Goal: Contribute content: Contribute content

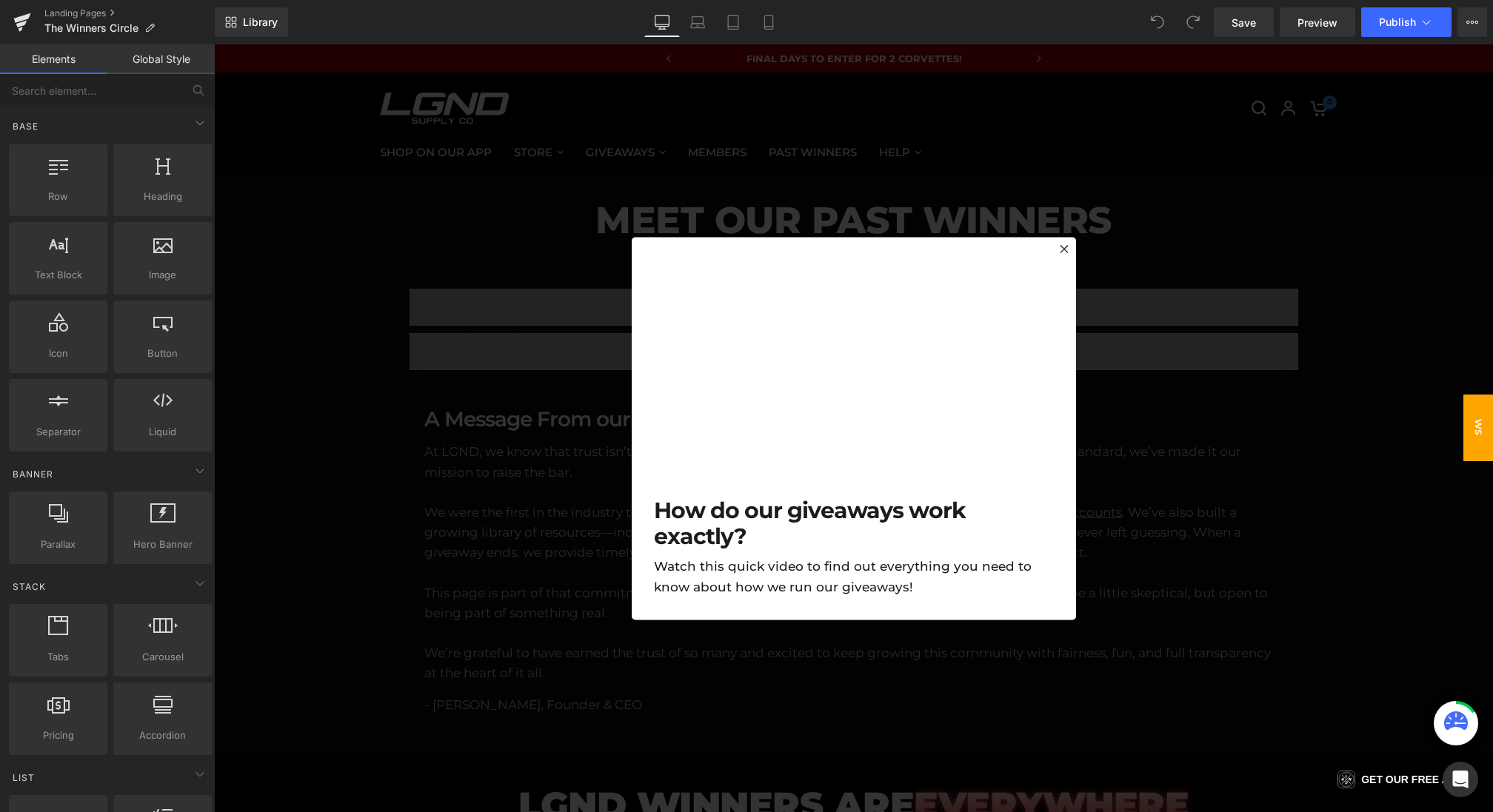
click at [571, 380] on div at bounding box center [853, 429] width 1279 height 768
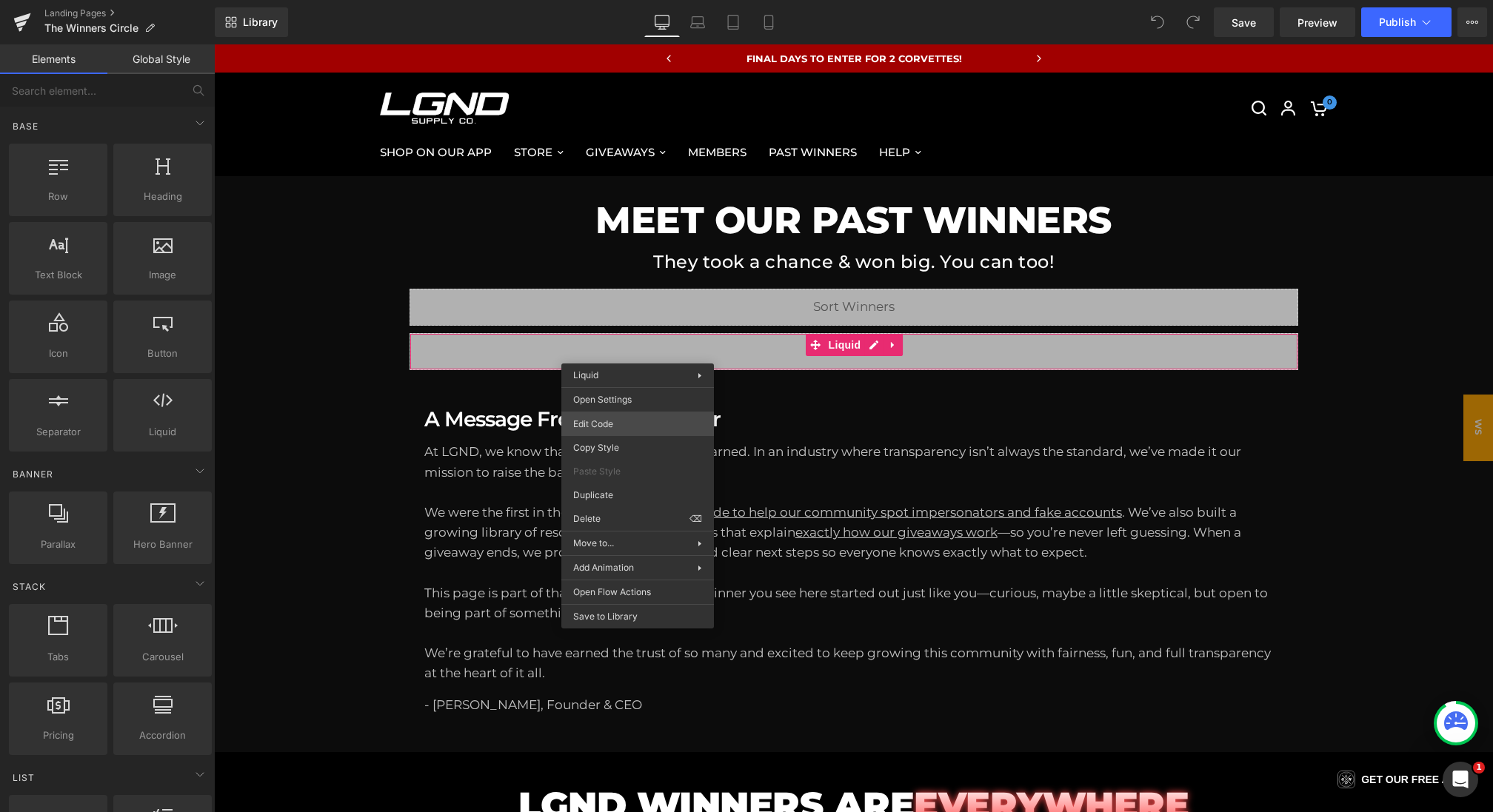
click at [611, 0] on div "You are previewing how the will restyle your page. You can not edit Elements in…" at bounding box center [746, 0] width 1493 height 0
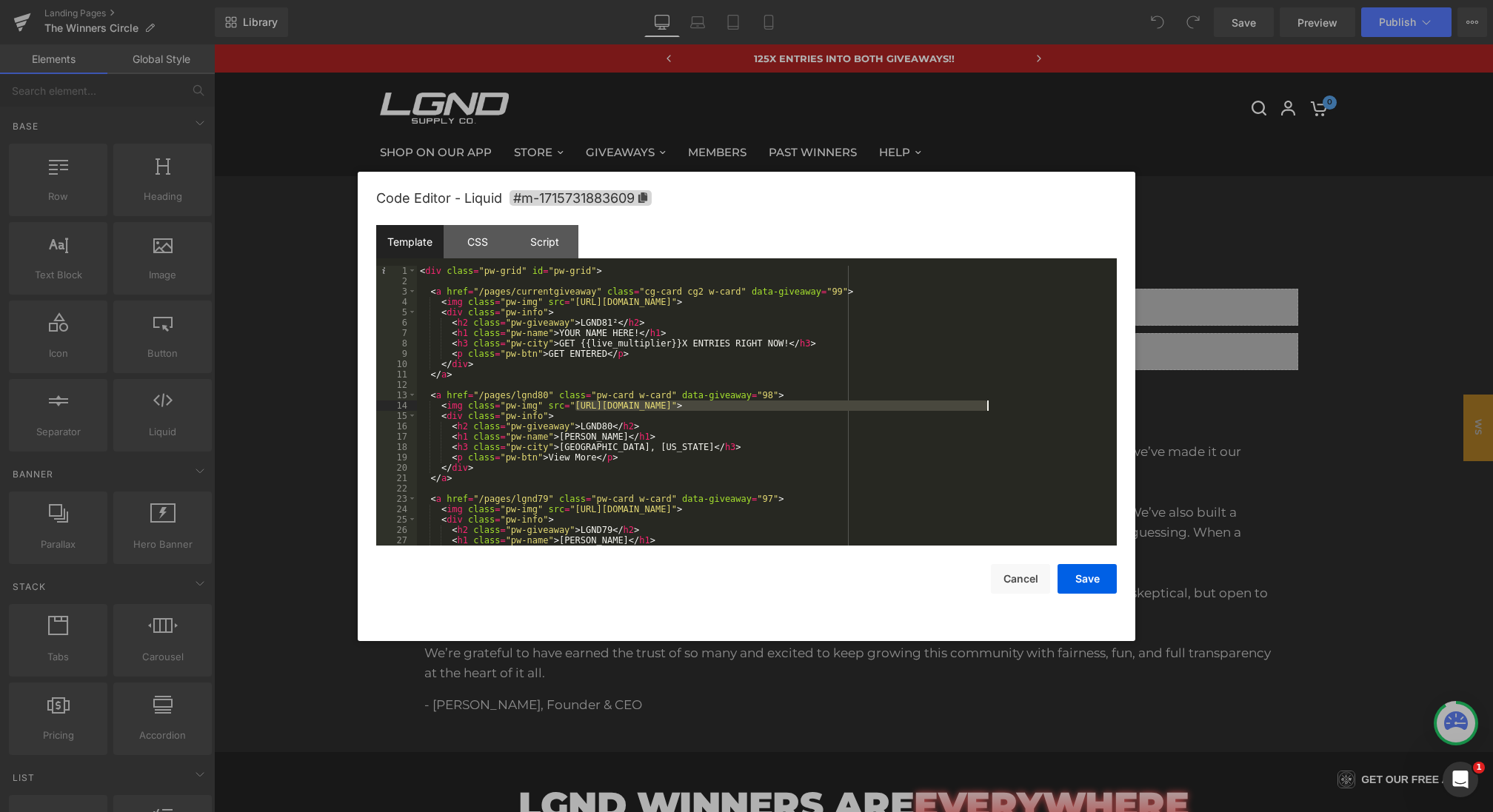
drag, startPoint x: 576, startPoint y: 407, endPoint x: 989, endPoint y: 403, distance: 413.0
click at [989, 403] on div "< div class = "pw-grid" id = "pw-grid" > < a href = "/pages/currentgiveaway" cl…" at bounding box center [764, 415] width 694 height 301
click at [1089, 584] on button "Save" at bounding box center [1087, 579] width 59 height 30
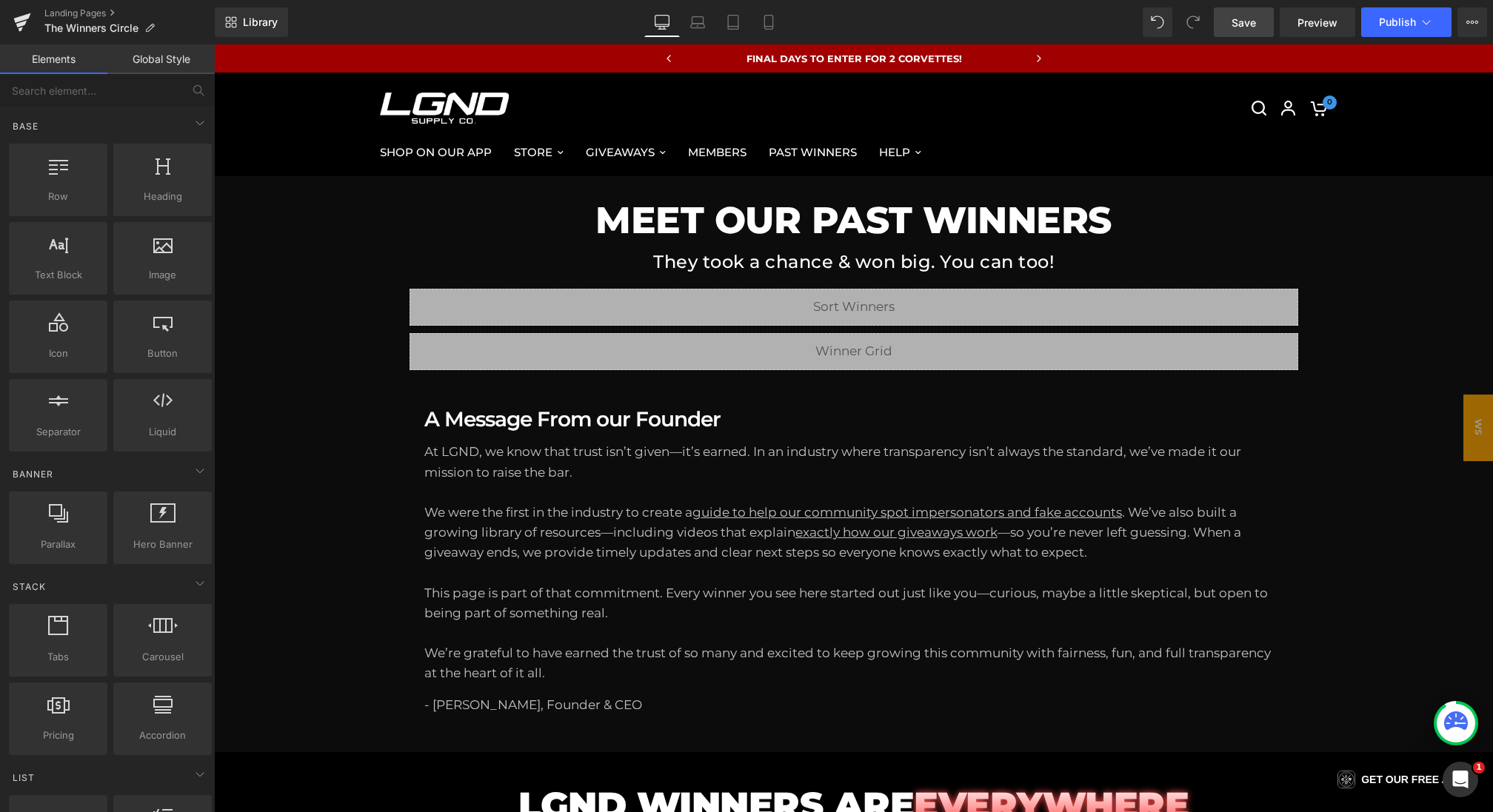
click at [1259, 23] on link "Save" at bounding box center [1243, 22] width 60 height 30
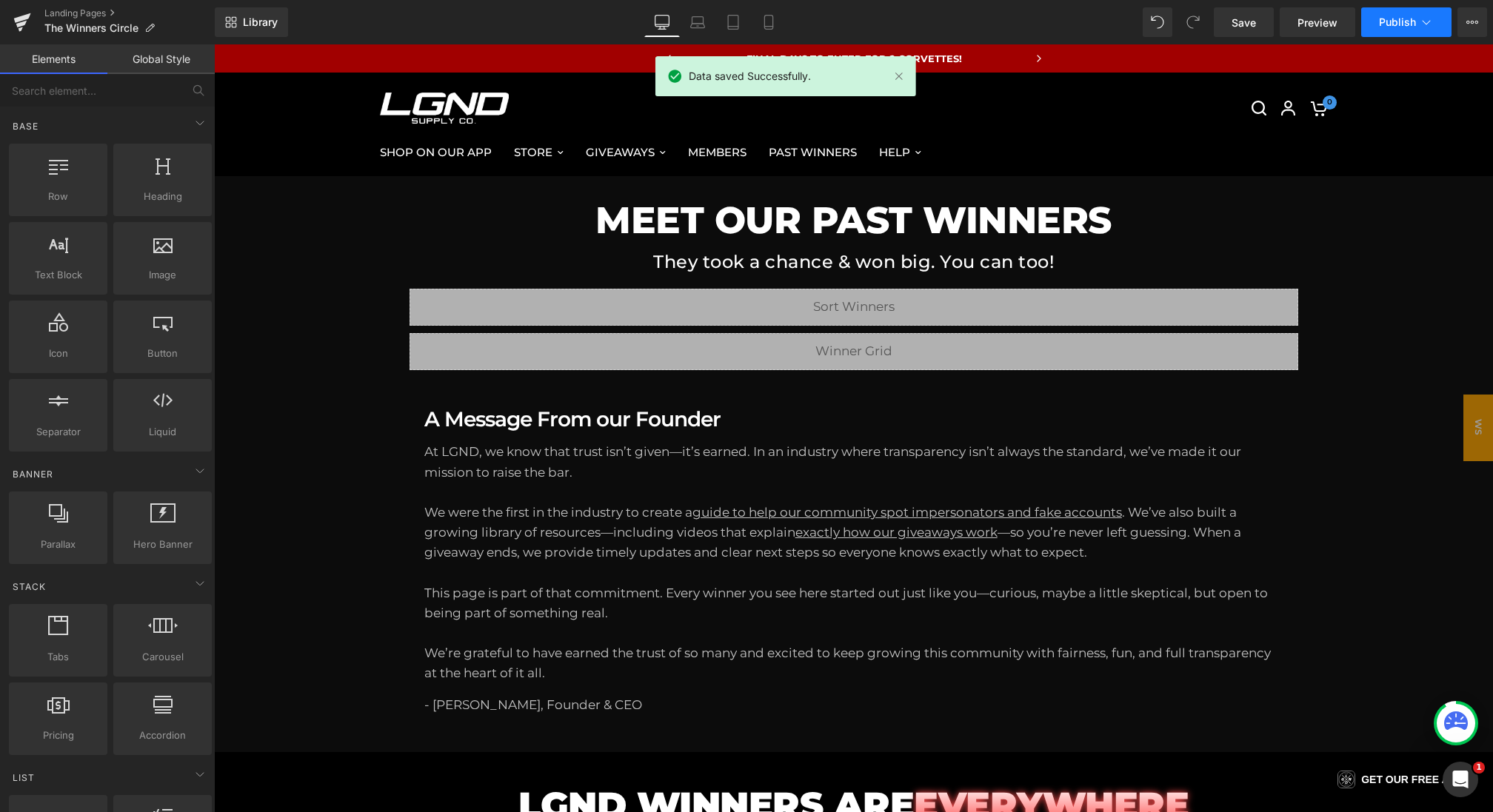
click at [1381, 25] on span "Publish" at bounding box center [1397, 22] width 37 height 12
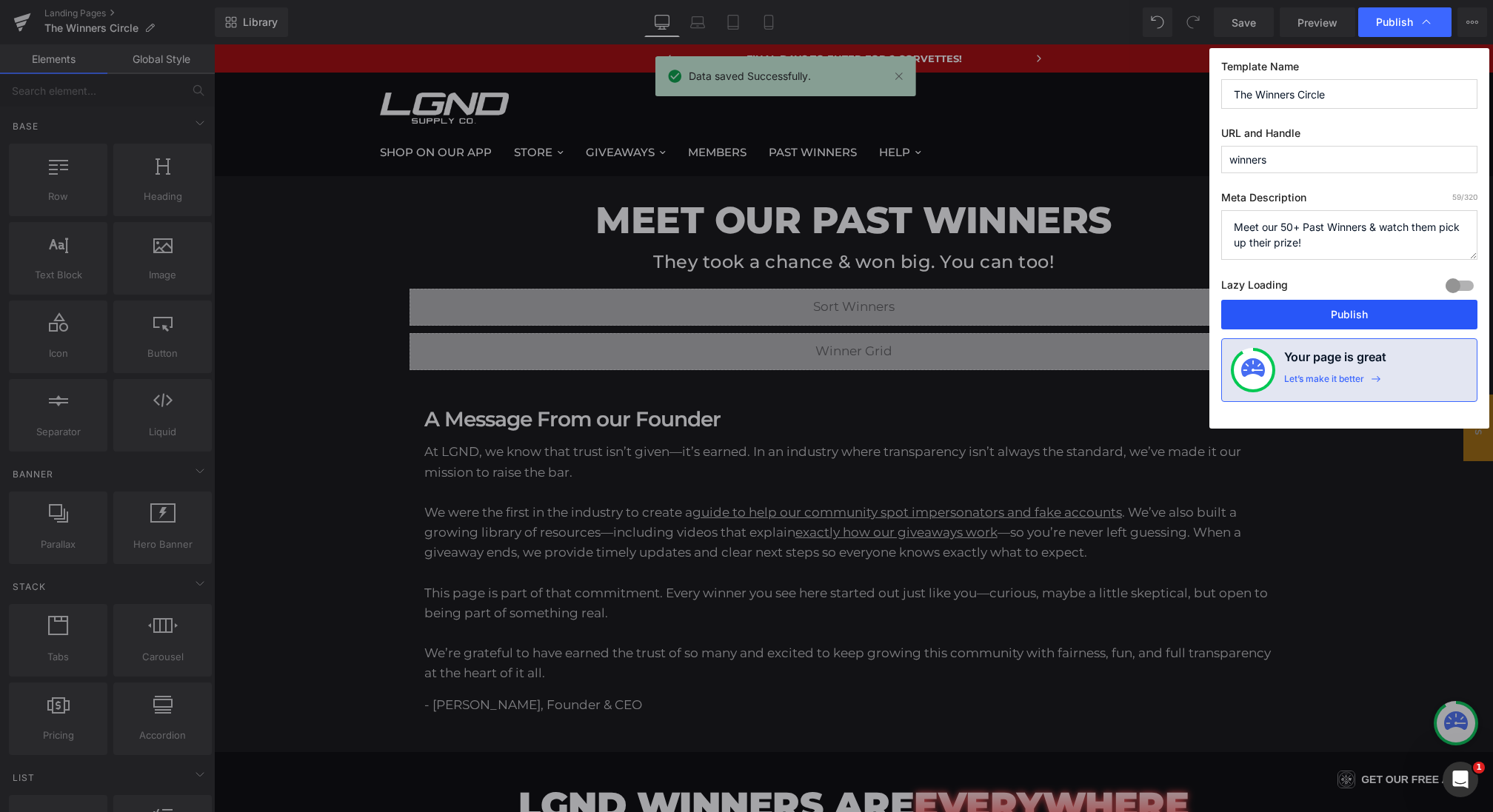
click at [1321, 311] on button "Publish" at bounding box center [1349, 315] width 256 height 30
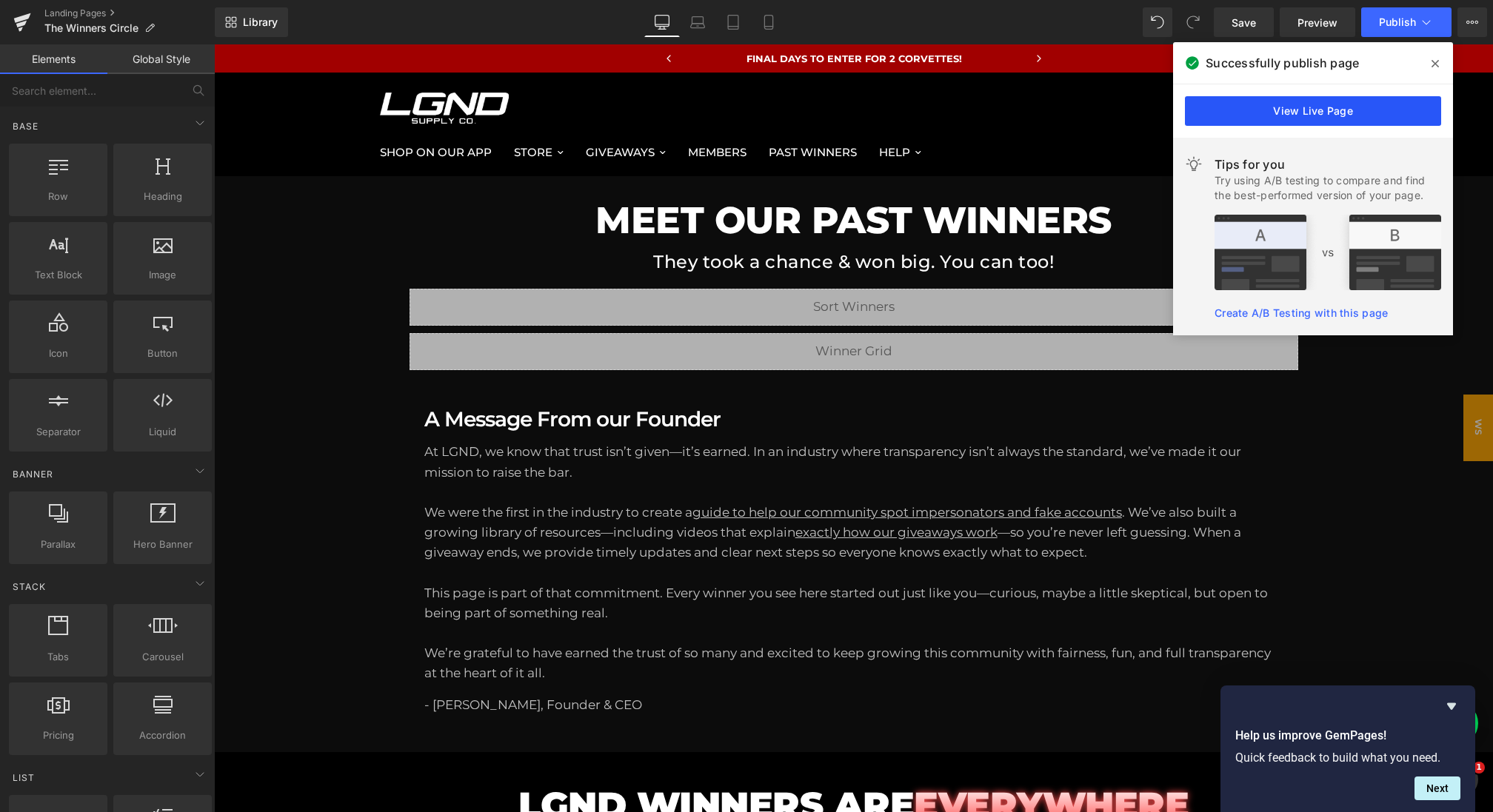
click at [1265, 110] on link "View Live Page" at bounding box center [1313, 111] width 256 height 30
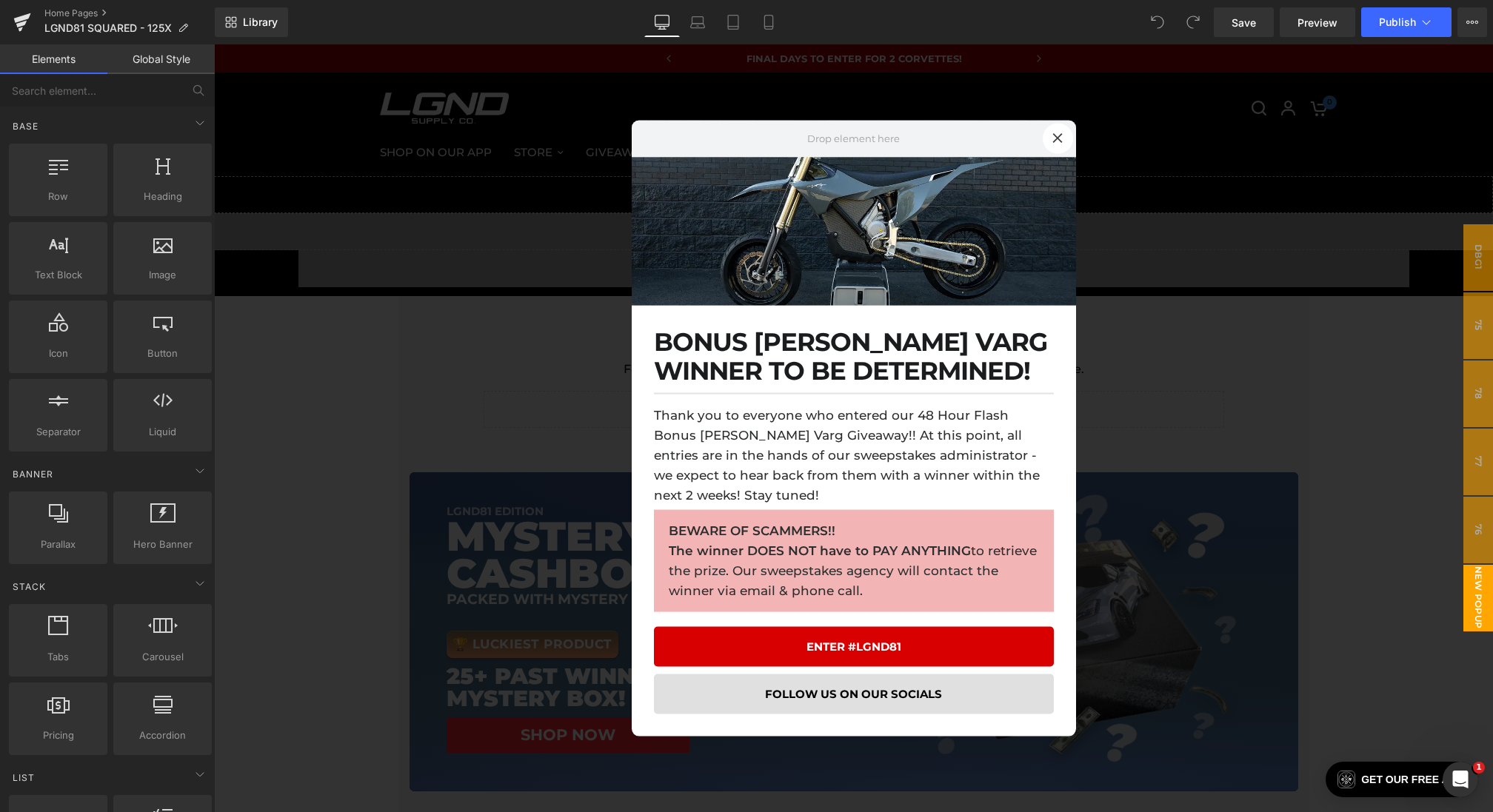
click at [502, 315] on div at bounding box center [853, 429] width 1279 height 768
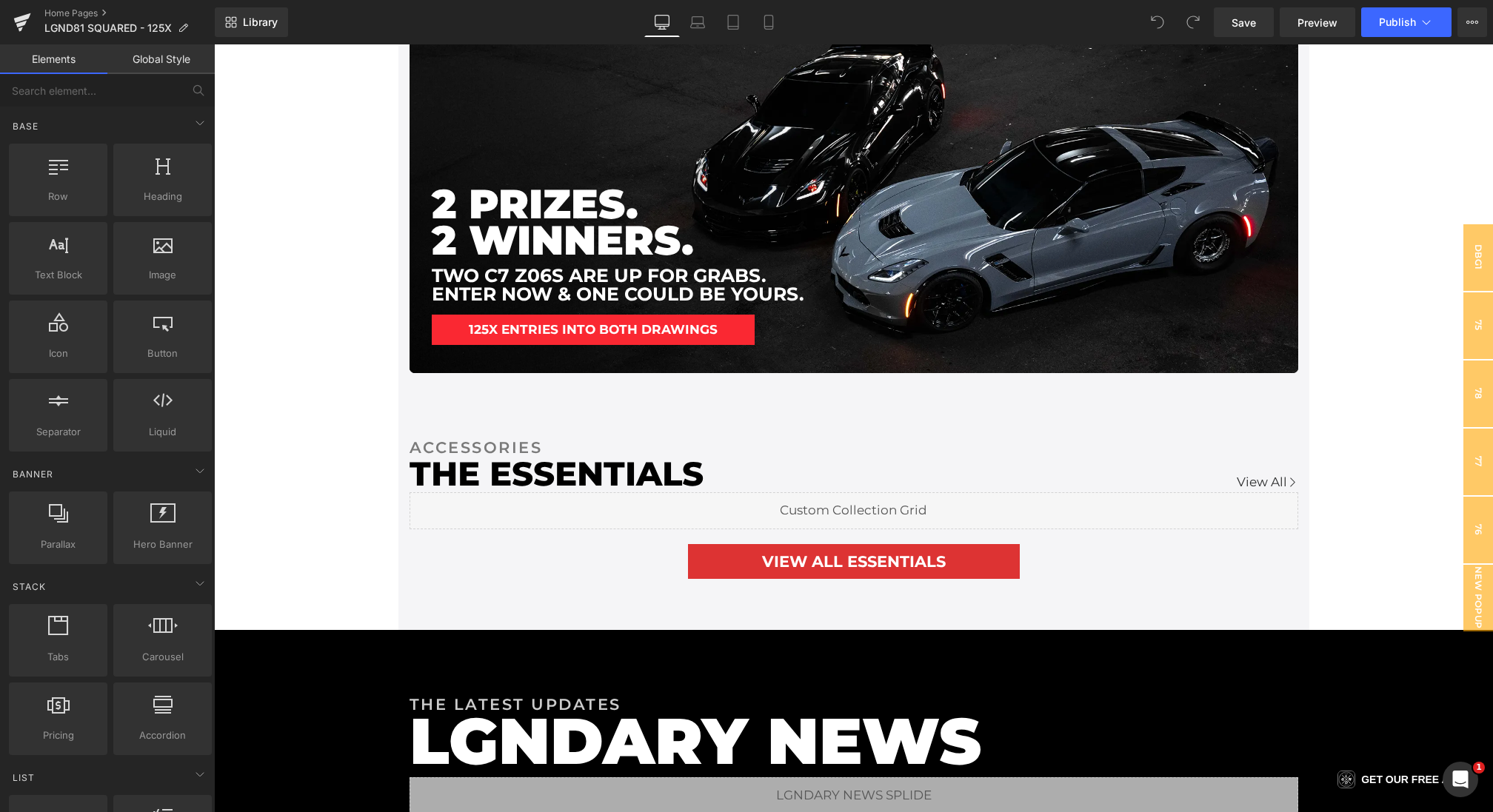
scroll to position [2525, 0]
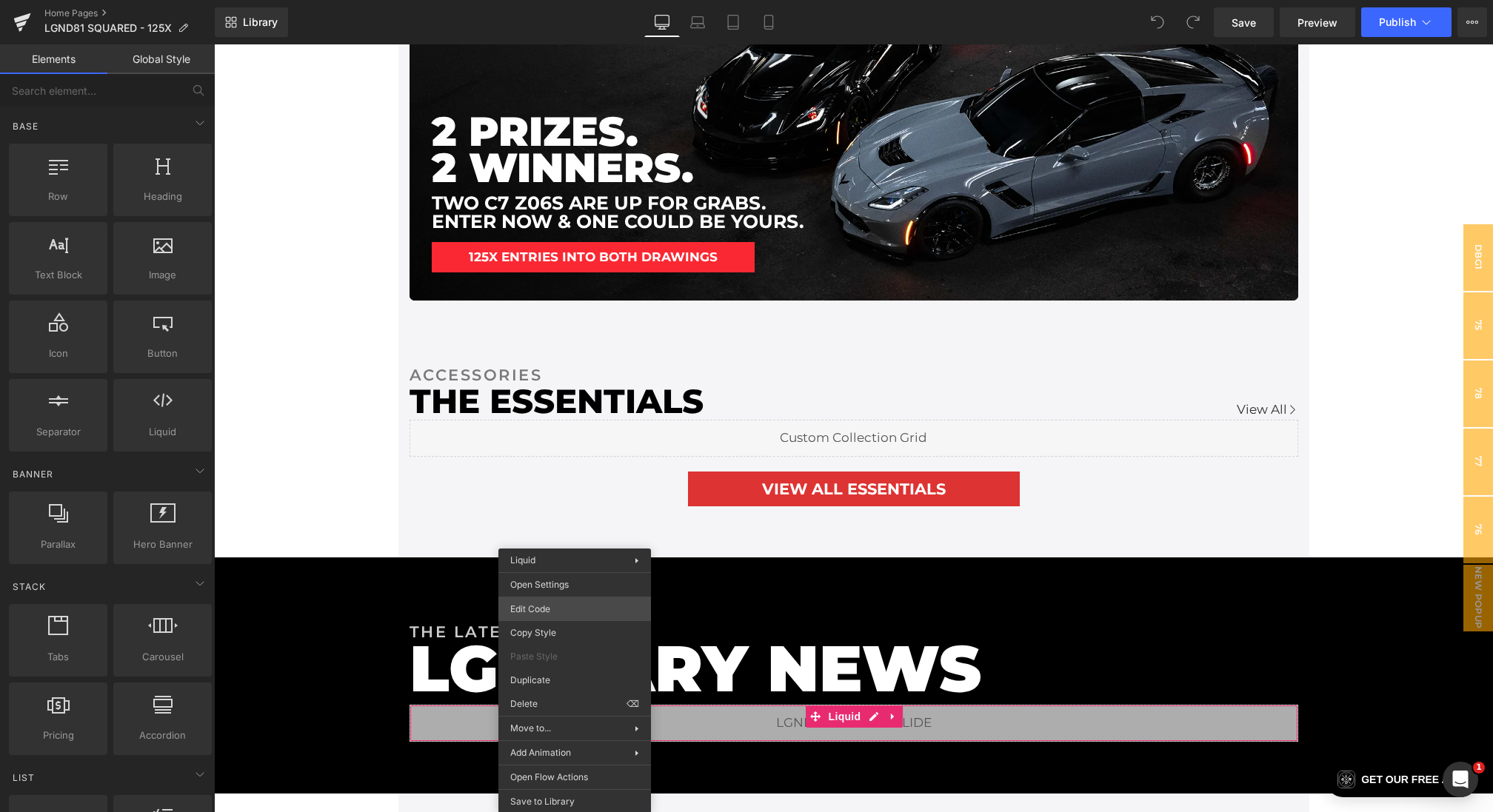
click at [553, 0] on div "You are previewing how the will restyle your page. You can not edit Elements in…" at bounding box center [746, 0] width 1493 height 0
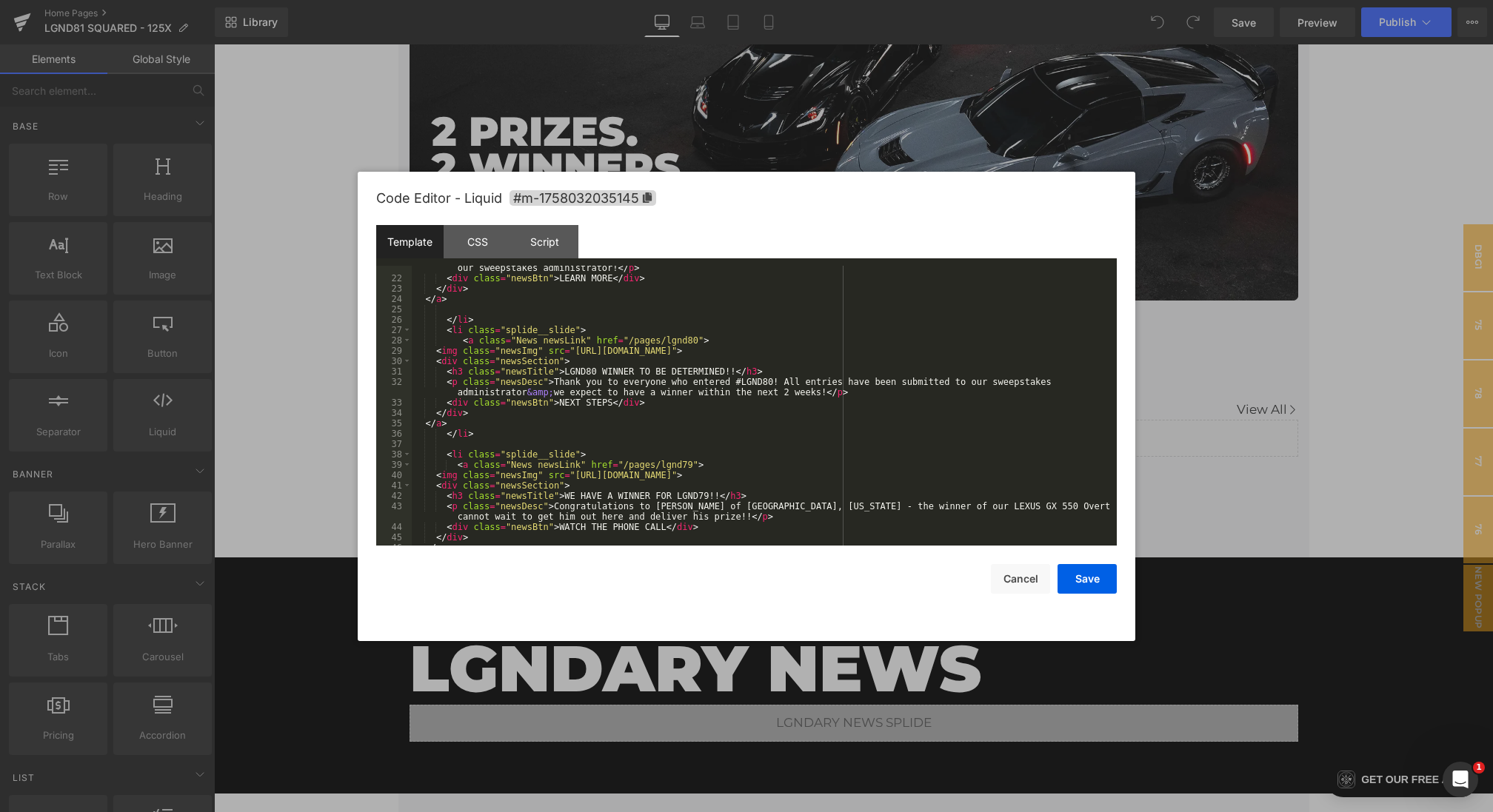
scroll to position [248, 0]
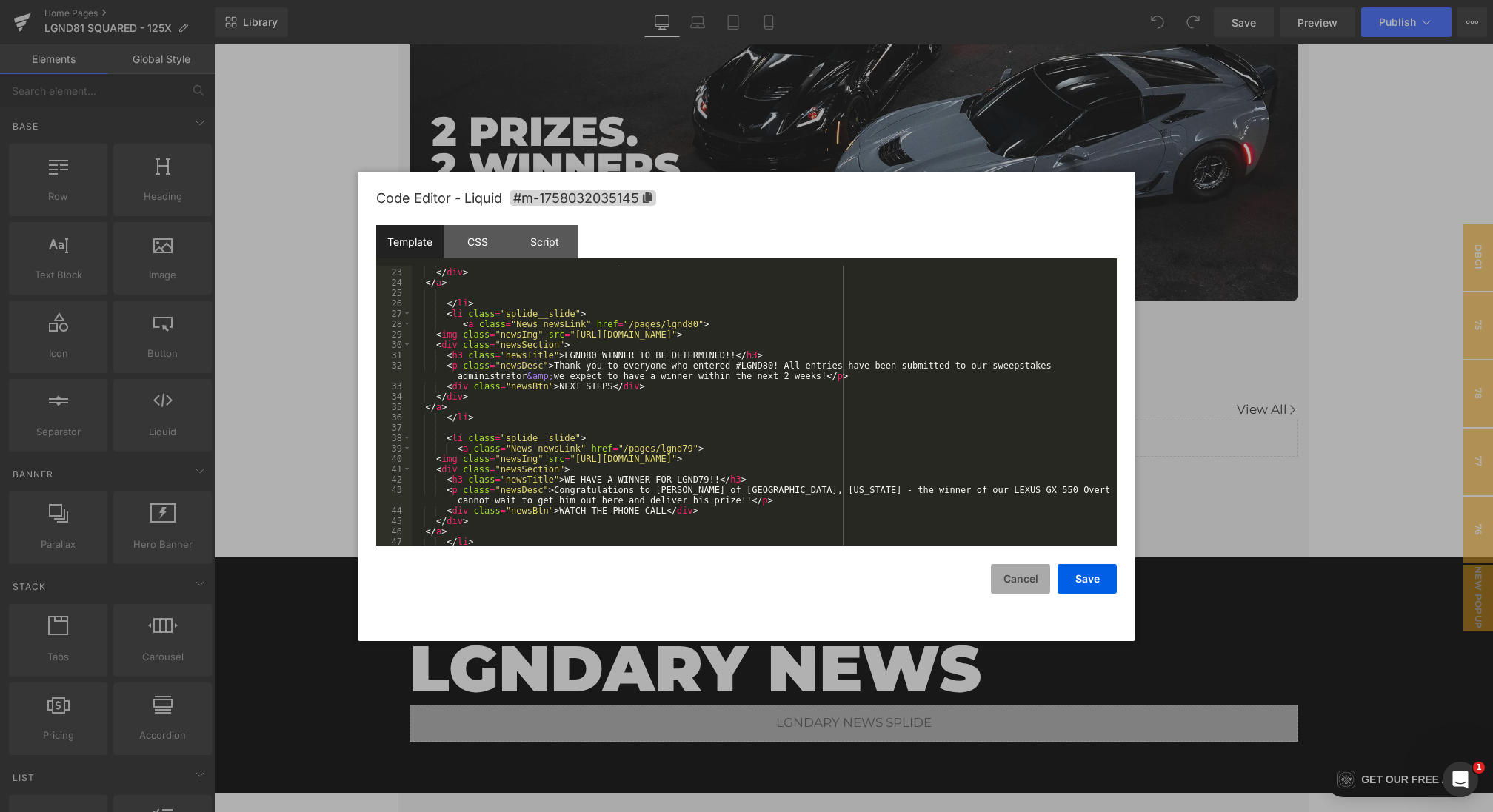
click at [1021, 577] on button "Cancel" at bounding box center [1021, 579] width 59 height 30
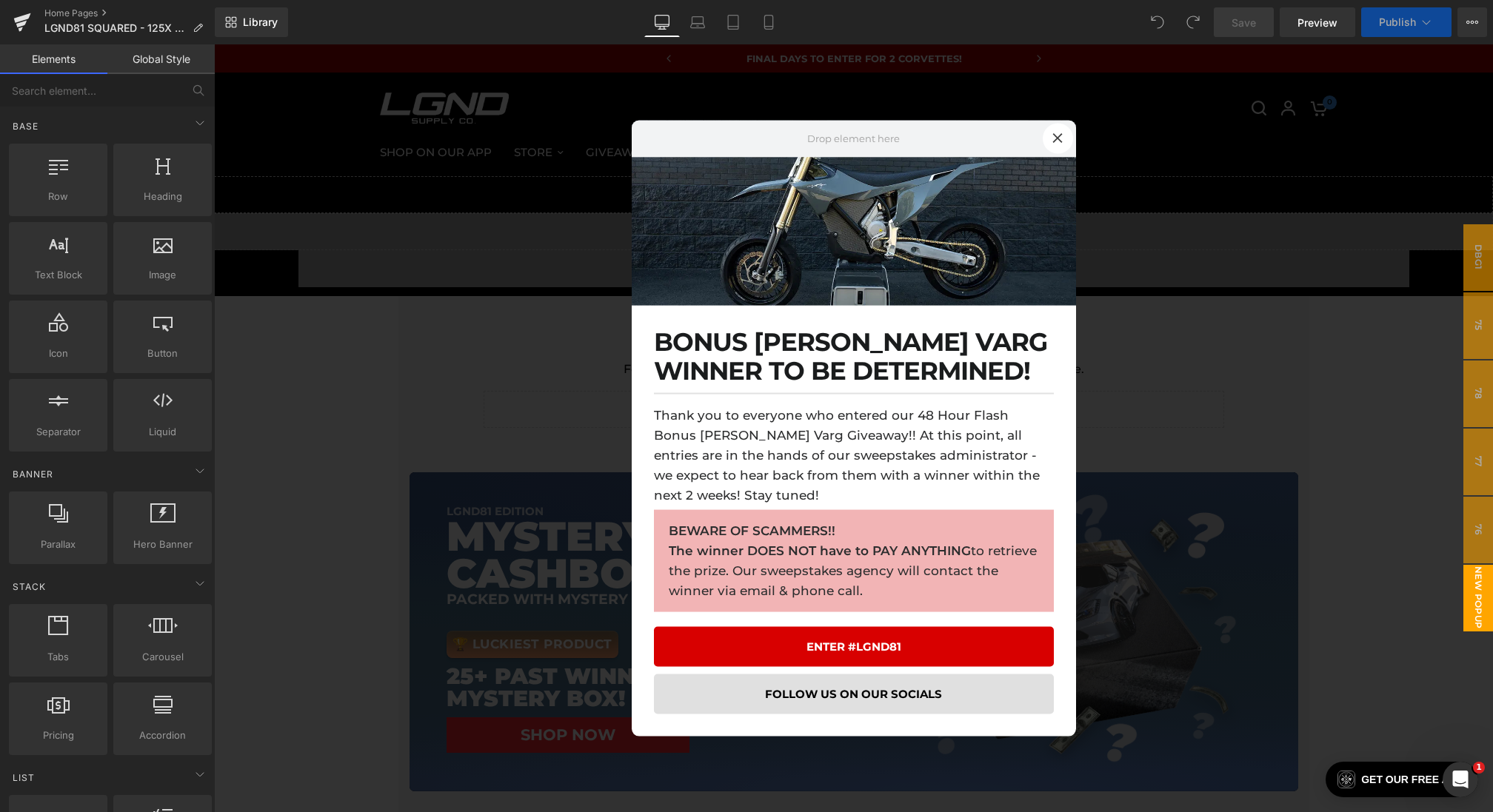
click at [479, 287] on div at bounding box center [853, 429] width 1279 height 768
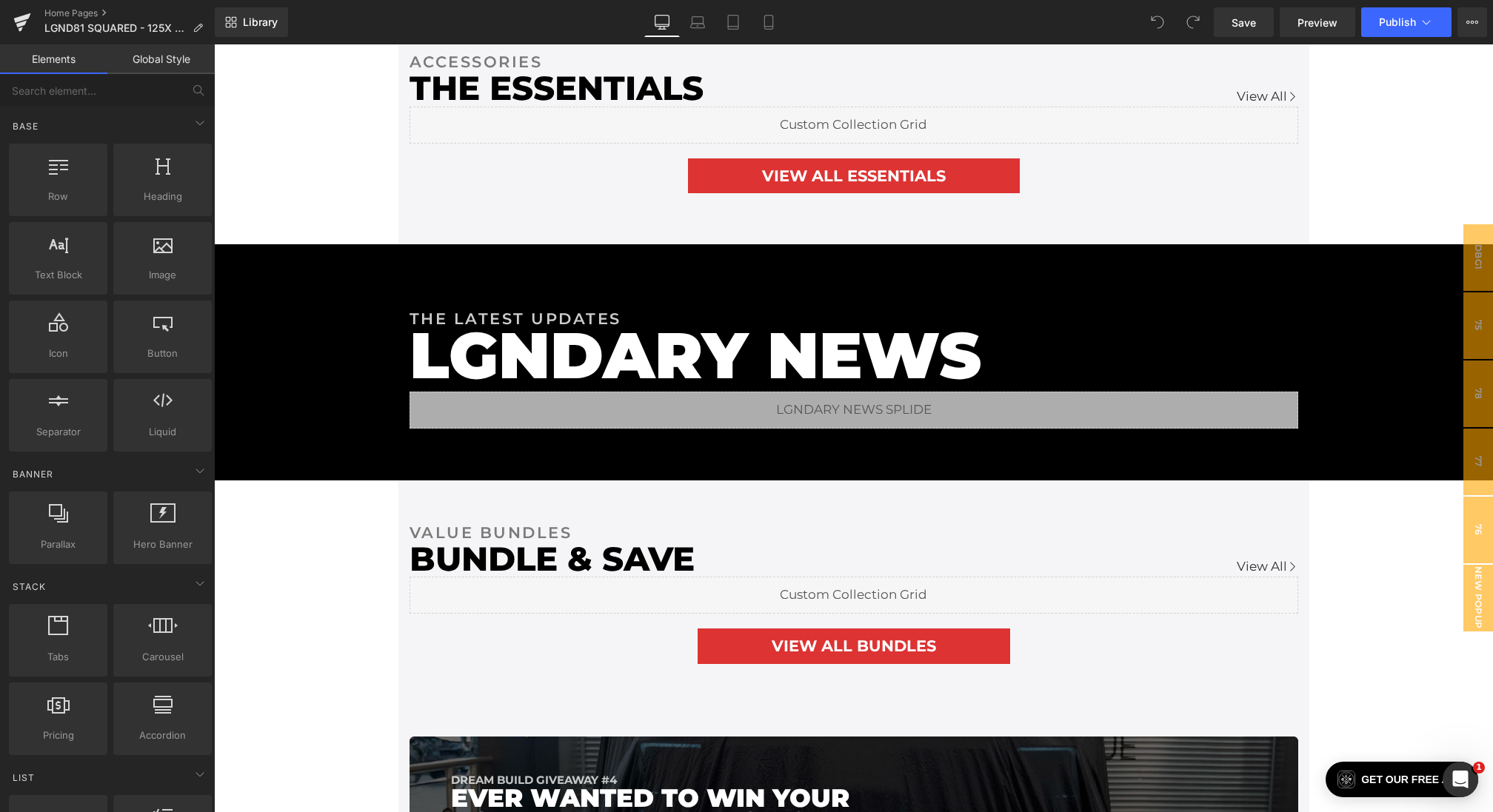
scroll to position [2847, 0]
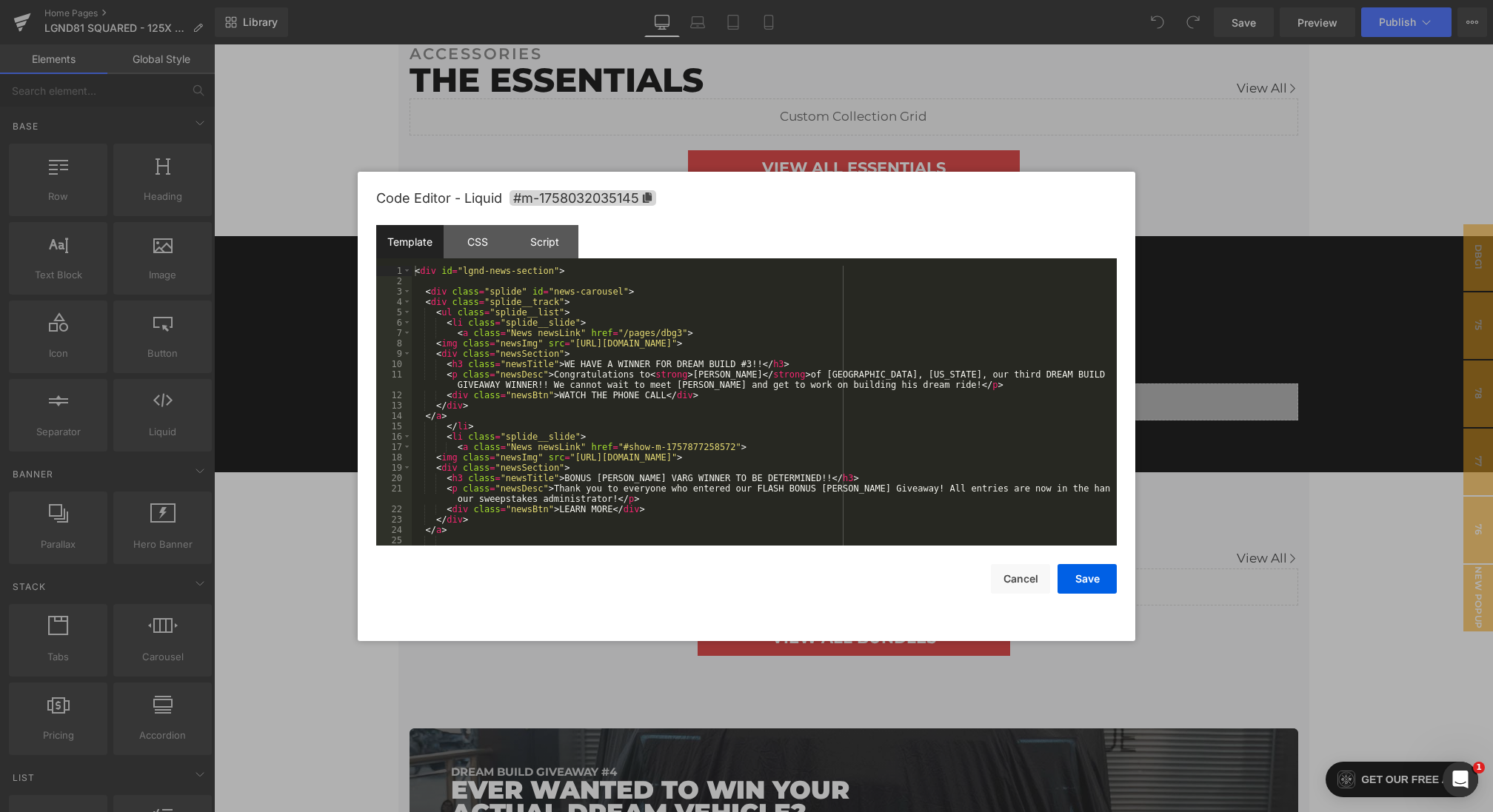
click at [540, 0] on div "You are previewing how the will restyle your page. You can not edit Elements in…" at bounding box center [746, 0] width 1493 height 0
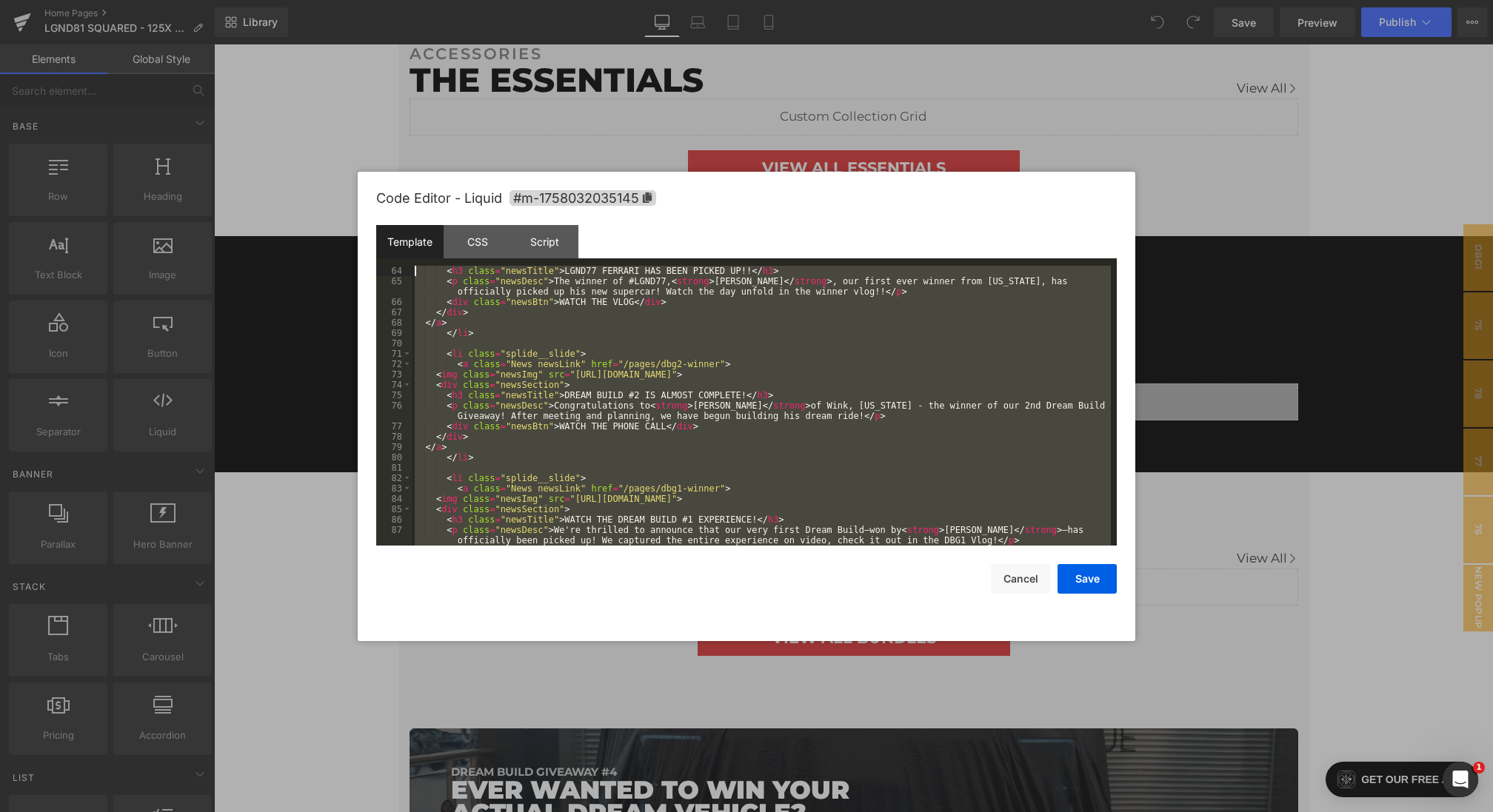
scroll to position [0, 0]
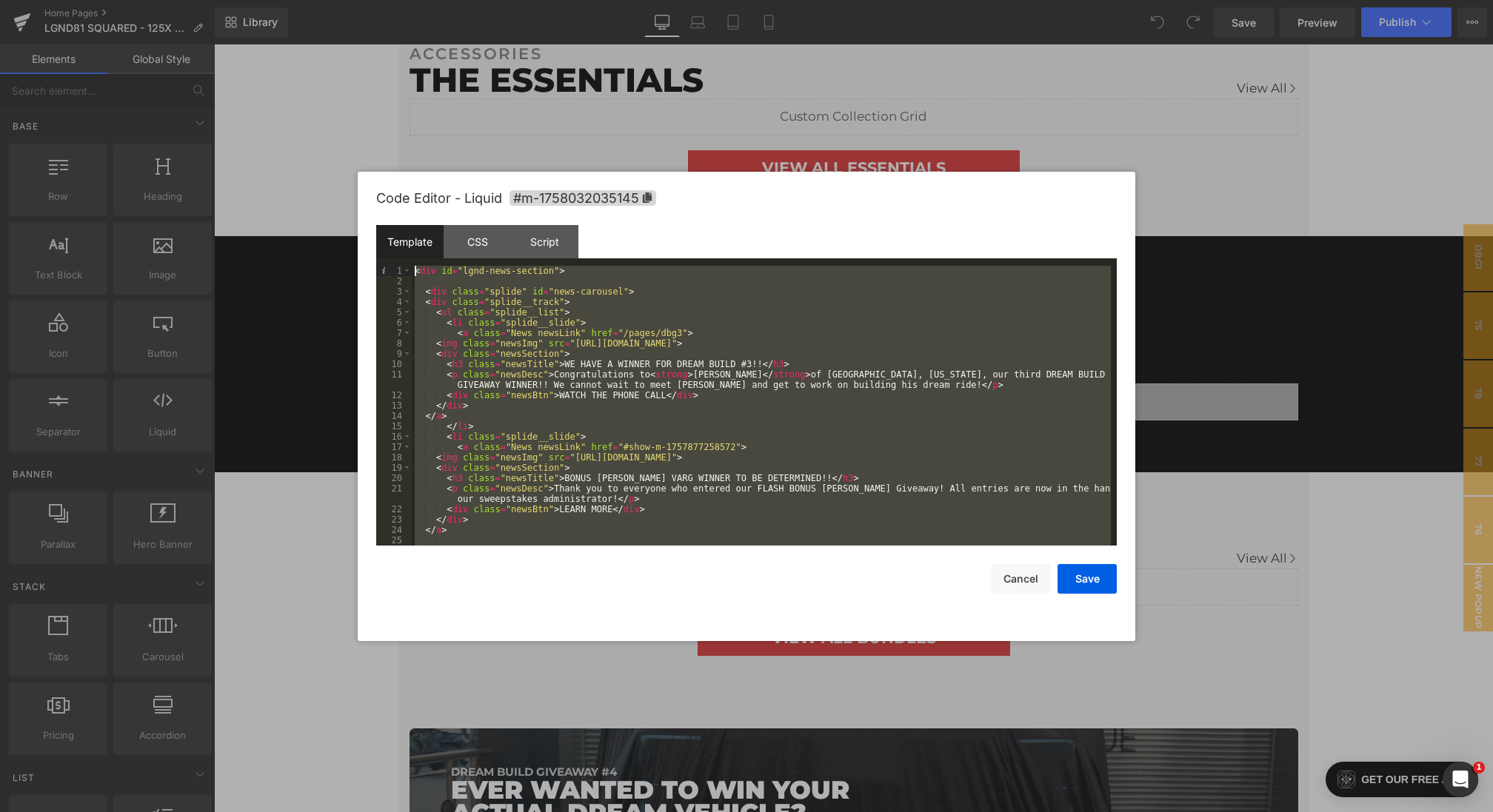
drag, startPoint x: 461, startPoint y: 543, endPoint x: 310, endPoint y: 129, distance: 440.7
click at [310, 129] on body "You are previewing how the will restyle your page. You can not edit Elements in…" at bounding box center [746, 406] width 1493 height 812
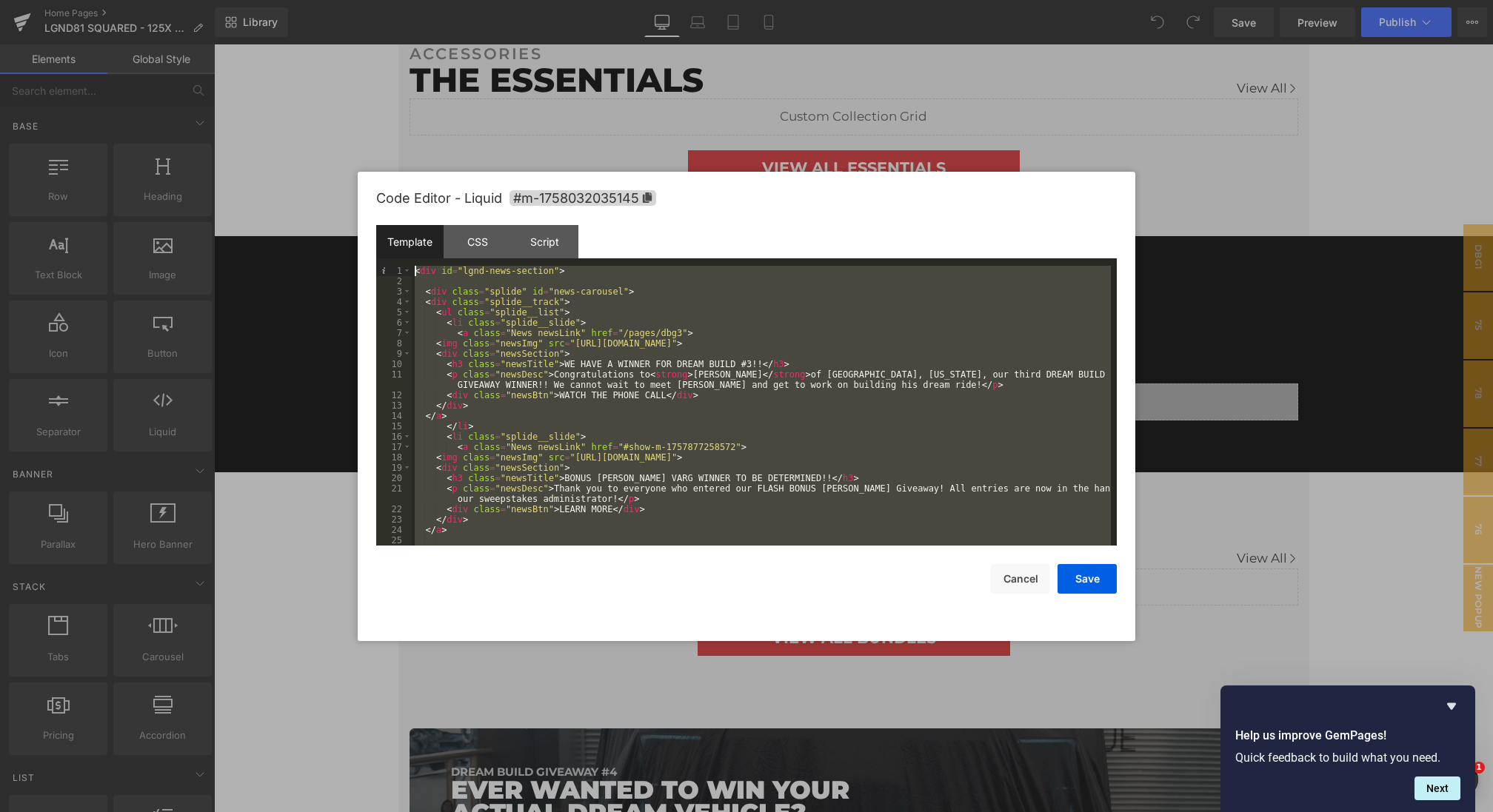
click at [722, 472] on div "< div id = "lgnd-news-section" > < div class = "splide" id = "news-carousel" > …" at bounding box center [761, 415] width 699 height 301
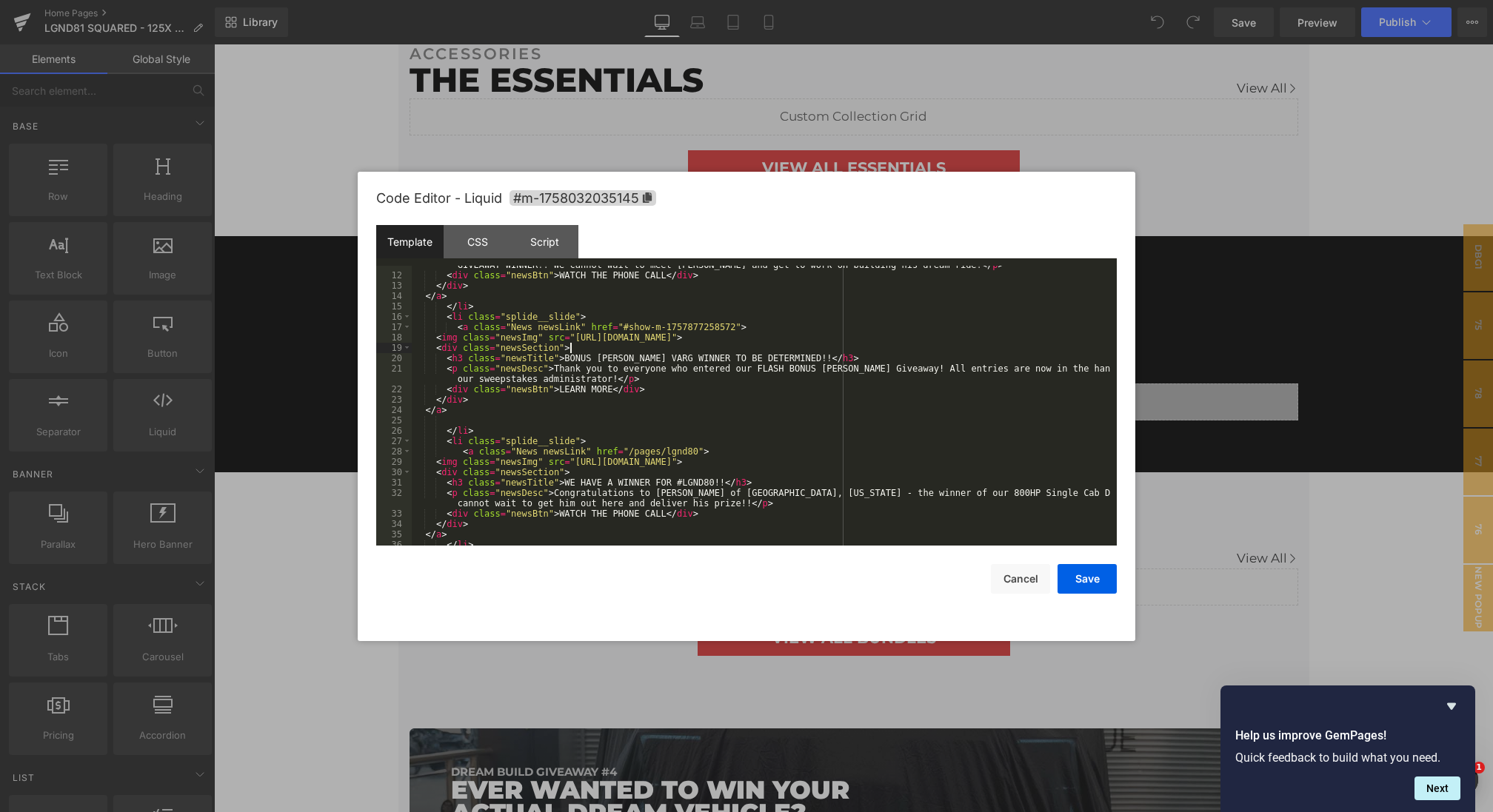
scroll to position [120, 0]
drag, startPoint x: 676, startPoint y: 482, endPoint x: 611, endPoint y: 482, distance: 65.0
click at [611, 482] on div "< p class = "newsDesc" > Congratulations to < strong > [PERSON_NAME] </ strong …" at bounding box center [761, 405] width 699 height 311
click at [602, 480] on div "< p class = "newsDesc" > Congratulations to < strong > [PERSON_NAME] </ strong …" at bounding box center [761, 405] width 699 height 311
drag, startPoint x: 554, startPoint y: 495, endPoint x: 654, endPoint y: 493, distance: 100.0
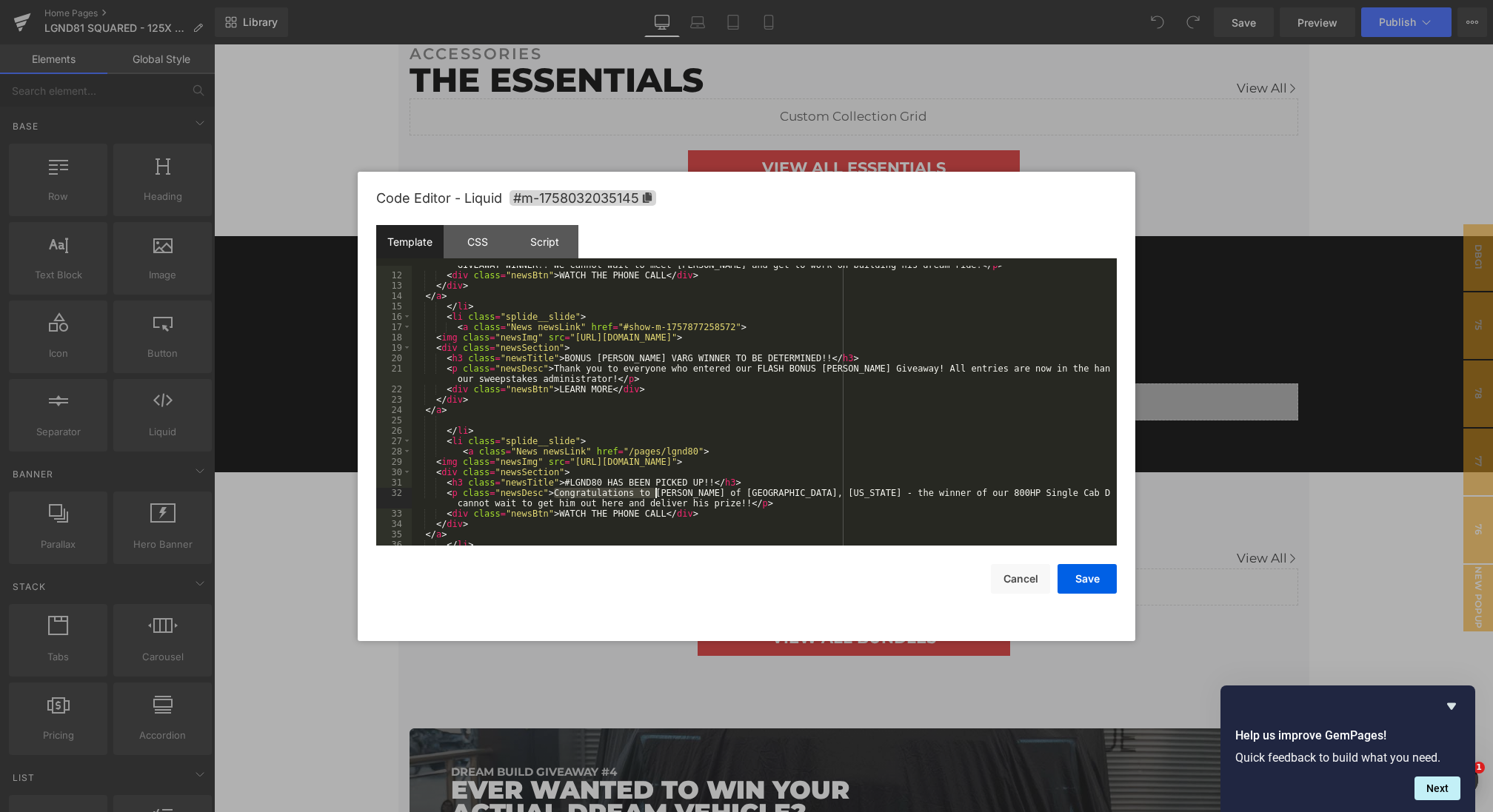
click at [654, 493] on div "< p class = "newsDesc" > Congratulations to < strong > [PERSON_NAME] </ strong …" at bounding box center [761, 405] width 699 height 311
drag, startPoint x: 596, startPoint y: 493, endPoint x: 643, endPoint y: 493, distance: 47.0
click at [643, 493] on div "< p class = "newsDesc" > Congratulations to < strong > [PERSON_NAME] </ strong …" at bounding box center [761, 405] width 699 height 311
click at [773, 493] on div "< p class = "newsDesc" > Congratulations to < strong > [PERSON_NAME] </ strong …" at bounding box center [761, 405] width 699 height 311
paste textarea
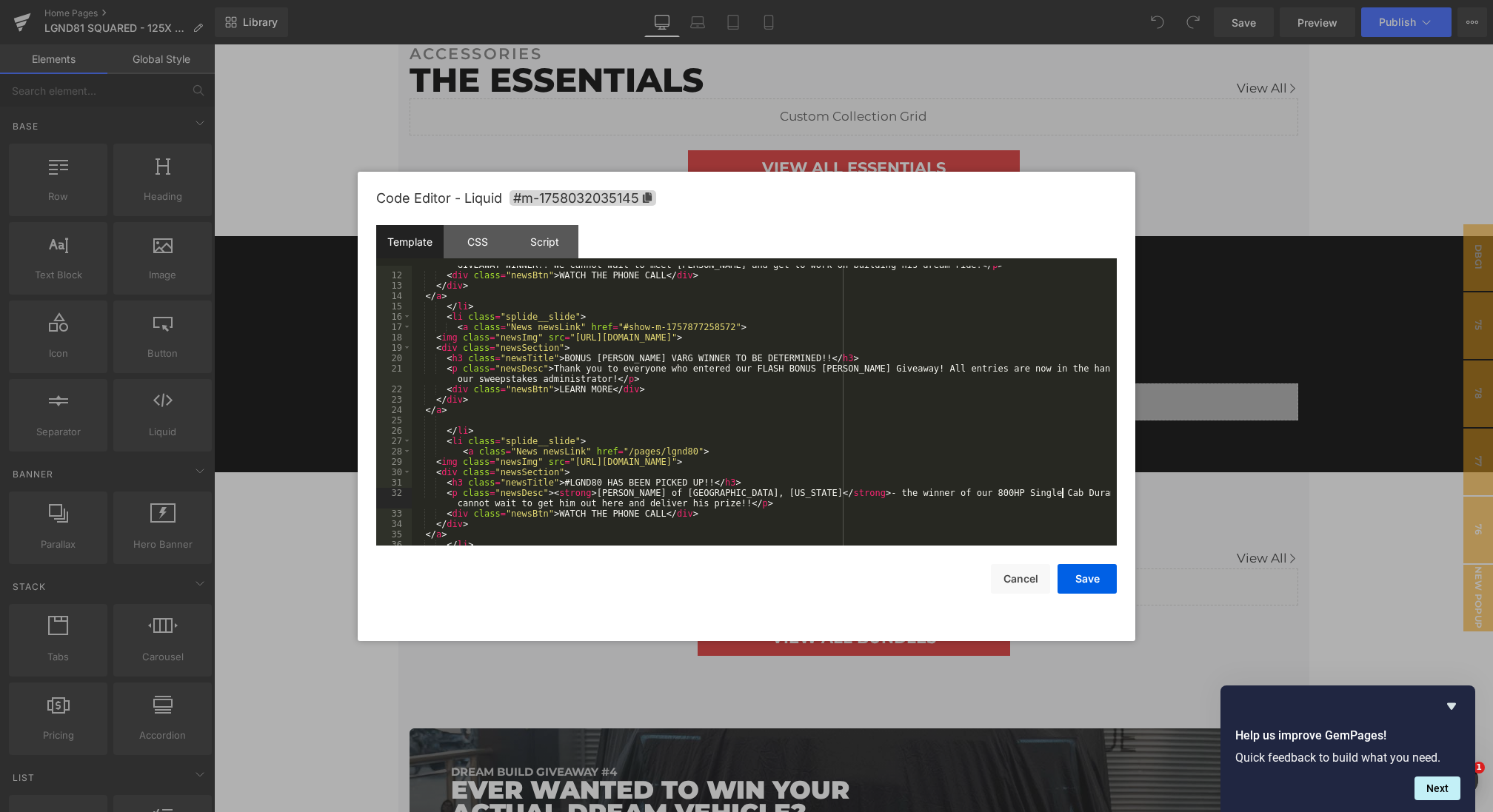
click at [1064, 493] on div "< p class = "newsDesc" > Congratulations to < strong > [PERSON_NAME] </ strong …" at bounding box center [761, 405] width 699 height 311
drag, startPoint x: 632, startPoint y: 505, endPoint x: 936, endPoint y: 500, distance: 304.0
click at [936, 500] on div "< p class = "newsDesc" > Congratulations to < strong > [PERSON_NAME] </ strong …" at bounding box center [761, 405] width 699 height 311
drag, startPoint x: 665, startPoint y: 527, endPoint x: 612, endPoint y: 524, distance: 53.1
click at [612, 524] on div "< p class = "newsDesc" > Congratulations to < strong > [PERSON_NAME] </ strong …" at bounding box center [761, 405] width 699 height 311
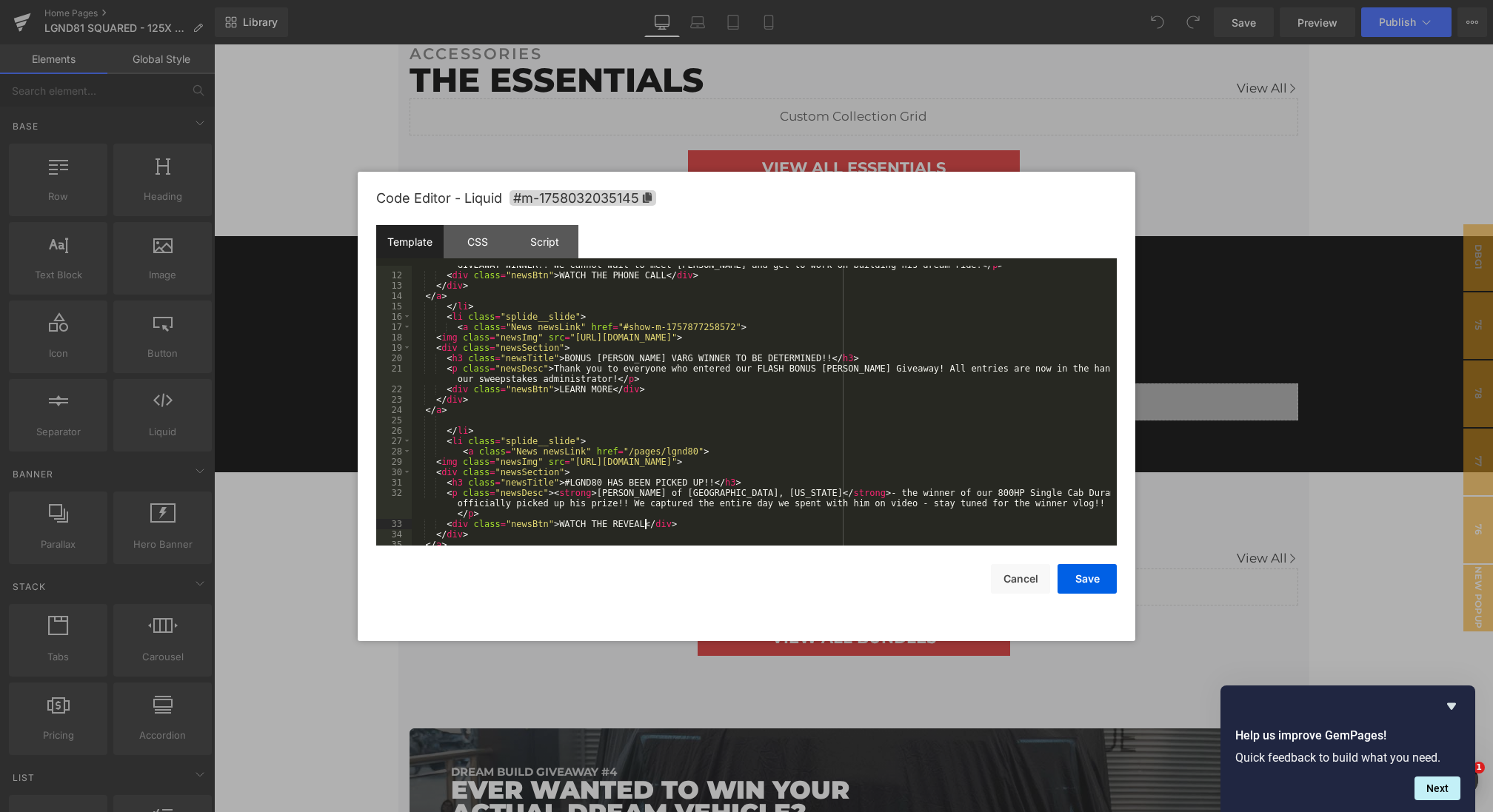
click at [611, 522] on div "< p class = "newsDesc" > Congratulations to < strong > [PERSON_NAME] </ strong …" at bounding box center [761, 405] width 699 height 311
drag, startPoint x: 575, startPoint y: 462, endPoint x: 1005, endPoint y: 461, distance: 430.0
click at [1005, 461] on div "< p class = "newsDesc" > Congratulations to < strong > [PERSON_NAME] </ strong …" at bounding box center [761, 405] width 699 height 311
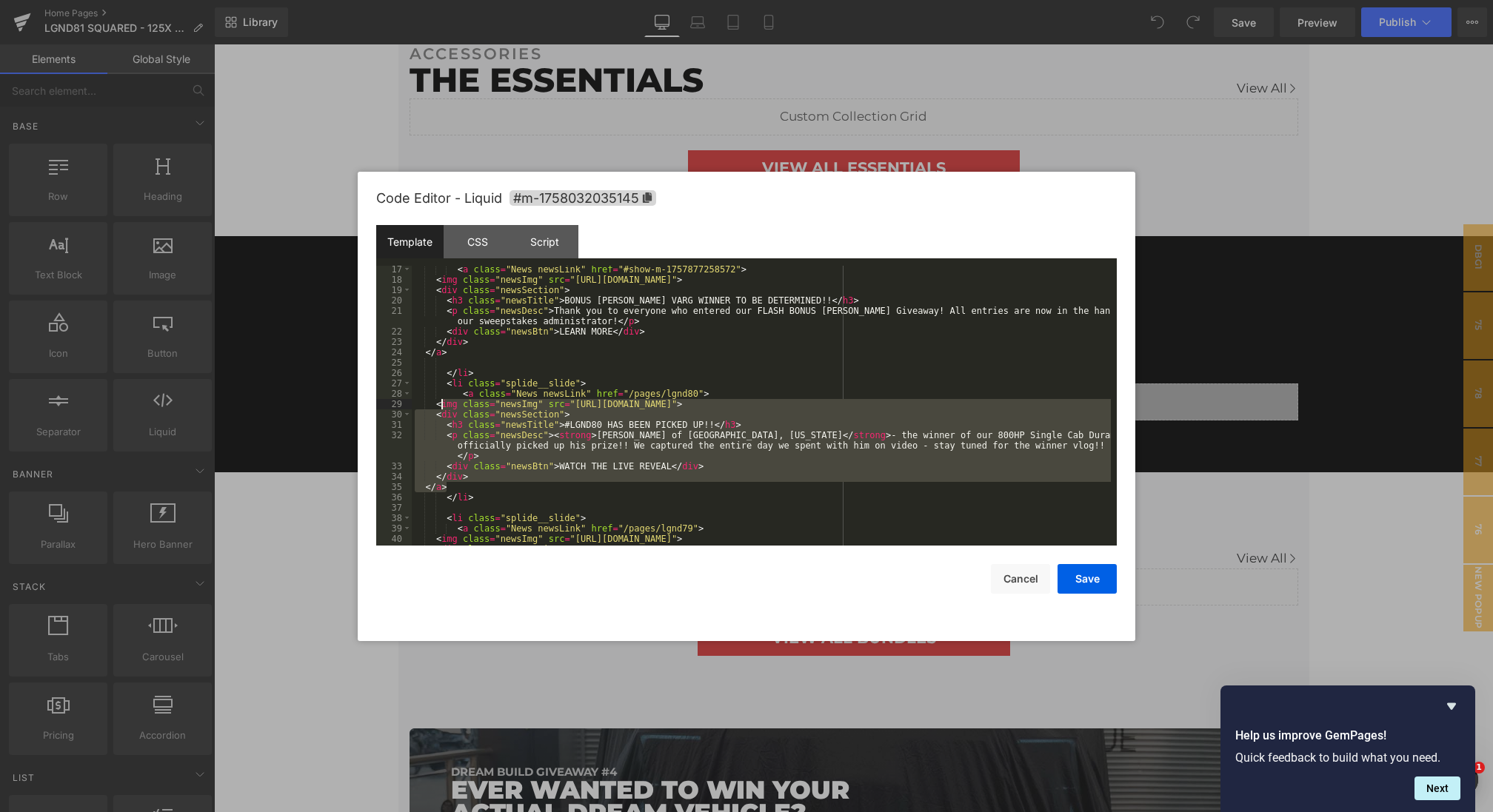
drag, startPoint x: 452, startPoint y: 487, endPoint x: 440, endPoint y: 401, distance: 86.8
click at [440, 401] on div "< a class = "News newsLink" href = "#show-m-1757877258572" > < img class = "new…" at bounding box center [761, 415] width 699 height 301
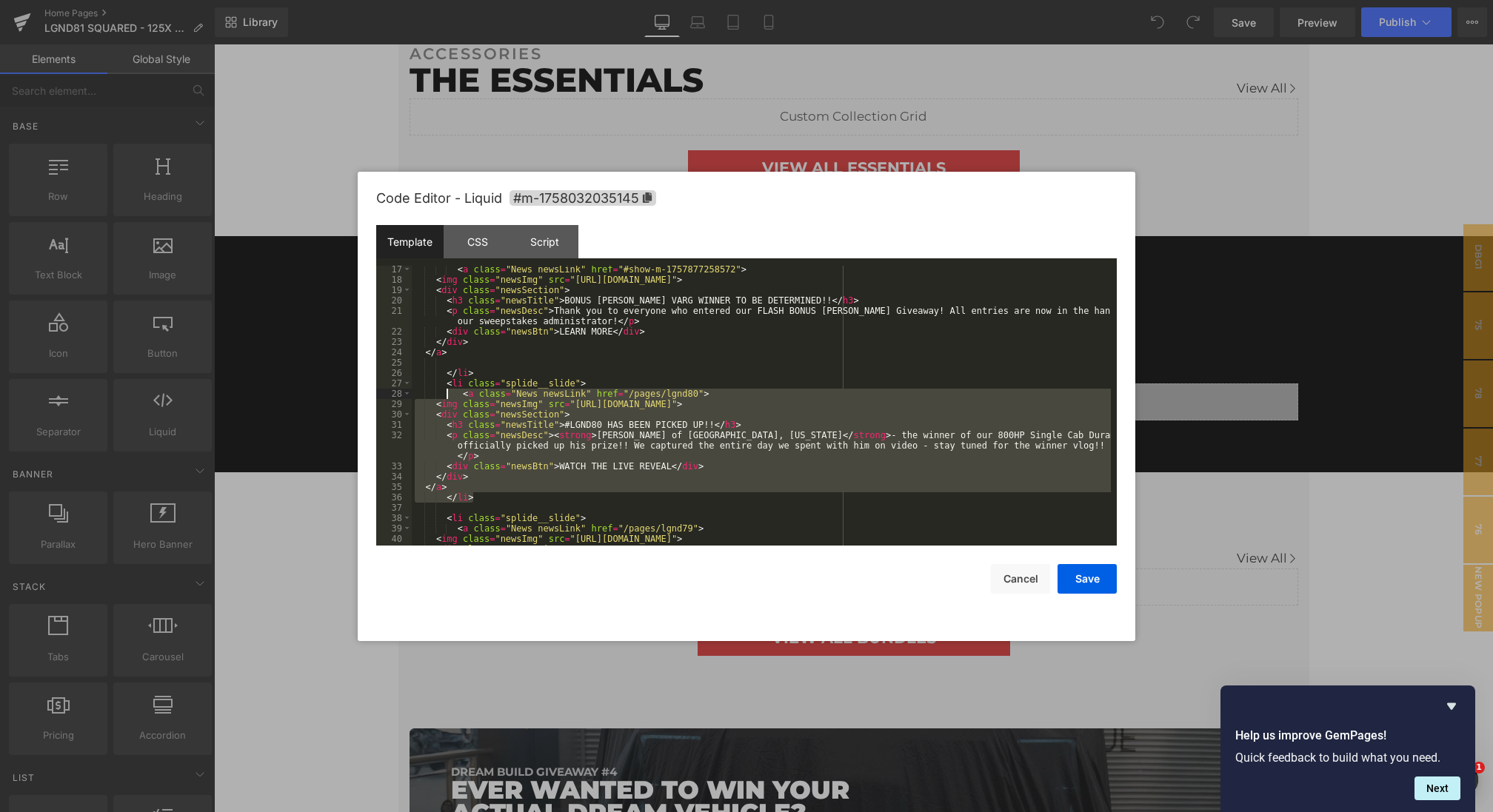
drag, startPoint x: 484, startPoint y: 499, endPoint x: 447, endPoint y: 386, distance: 118.9
click at [447, 386] on div "< a class = "News newsLink" href = "#show-m-1757877258572" > < img class = "new…" at bounding box center [761, 415] width 699 height 301
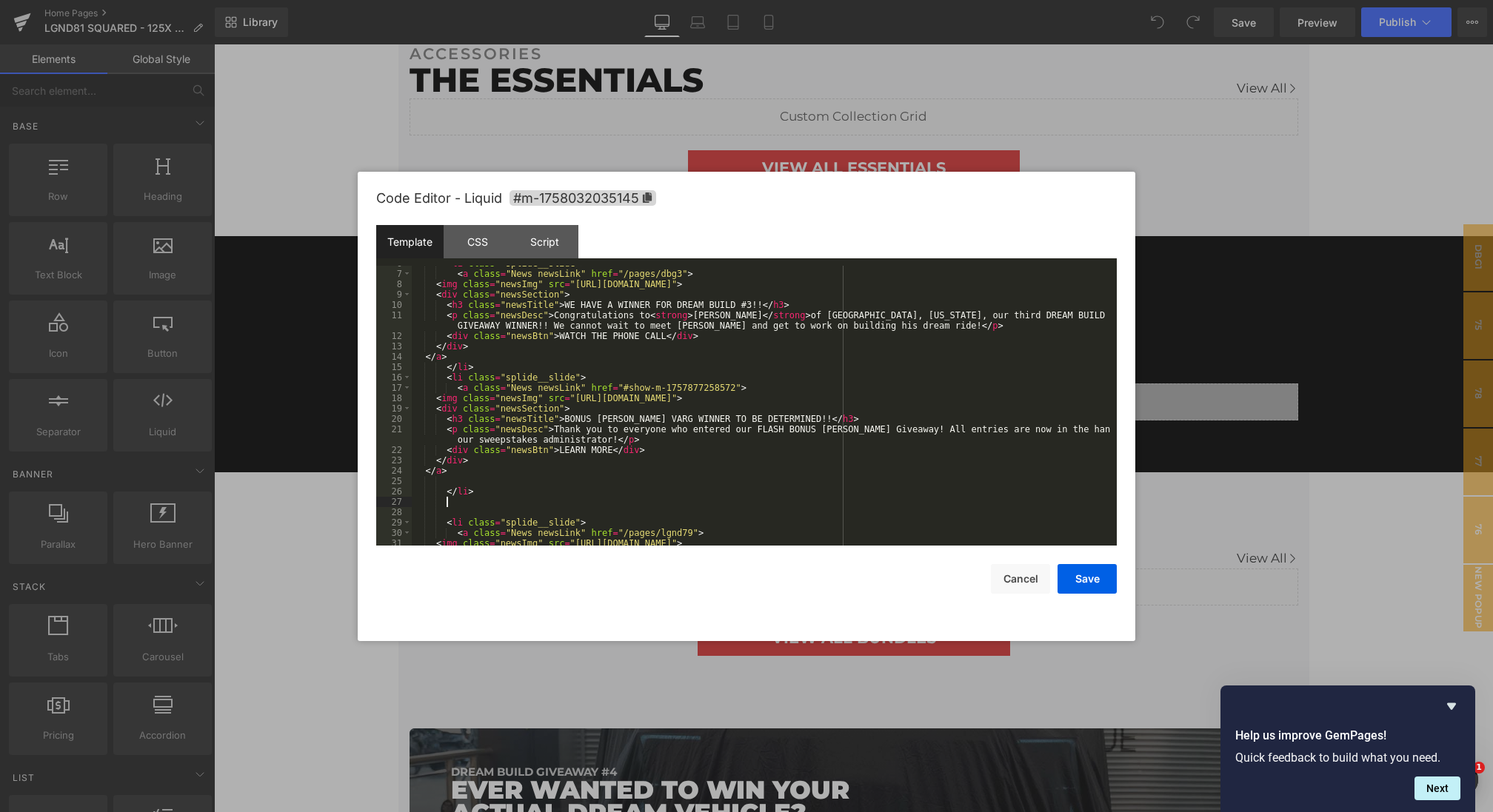
scroll to position [0, 0]
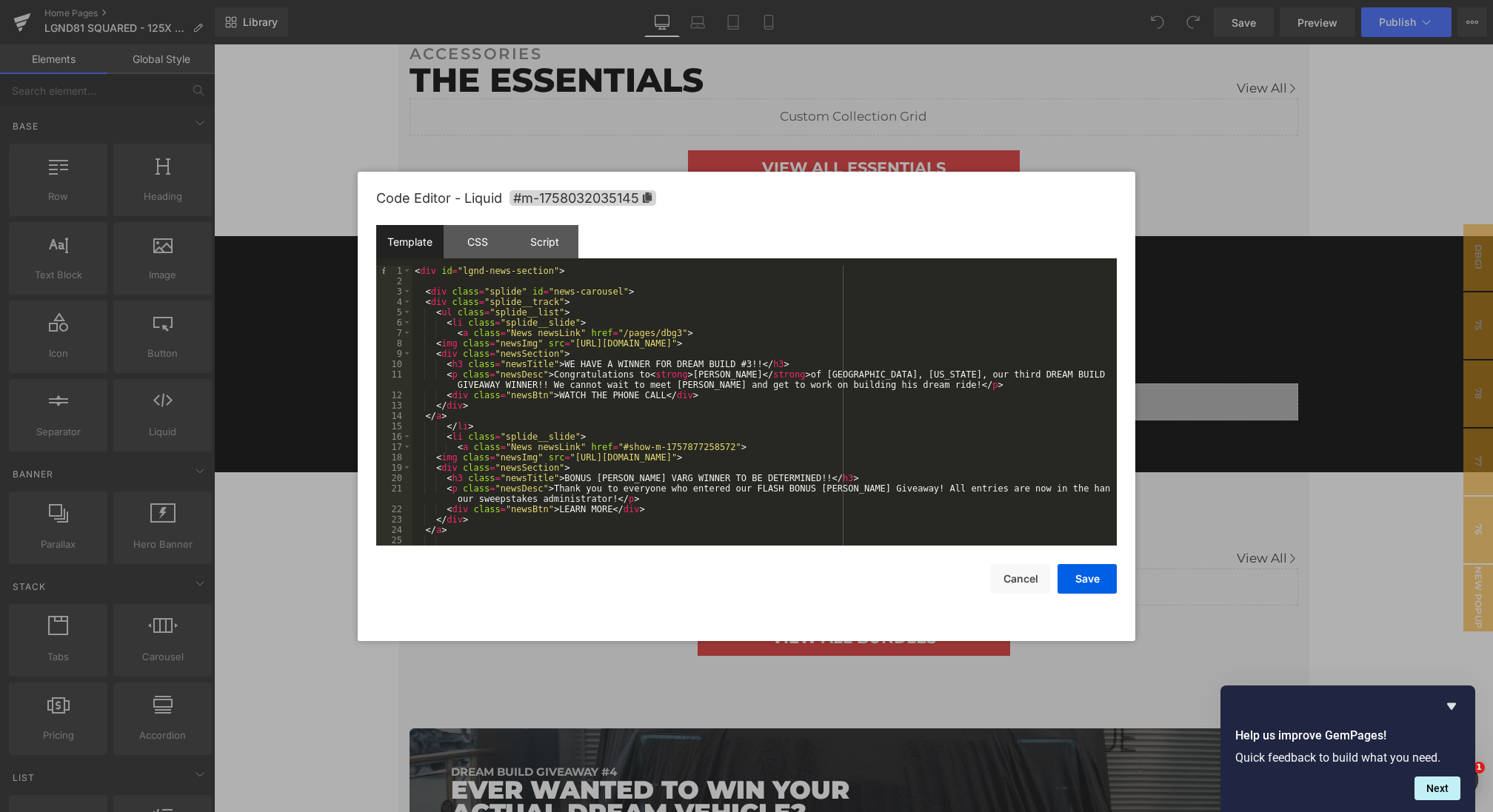
click at [583, 313] on div "< div id = "lgnd-news-section" > < div class = "splide" id = "news-carousel" > …" at bounding box center [761, 415] width 699 height 301
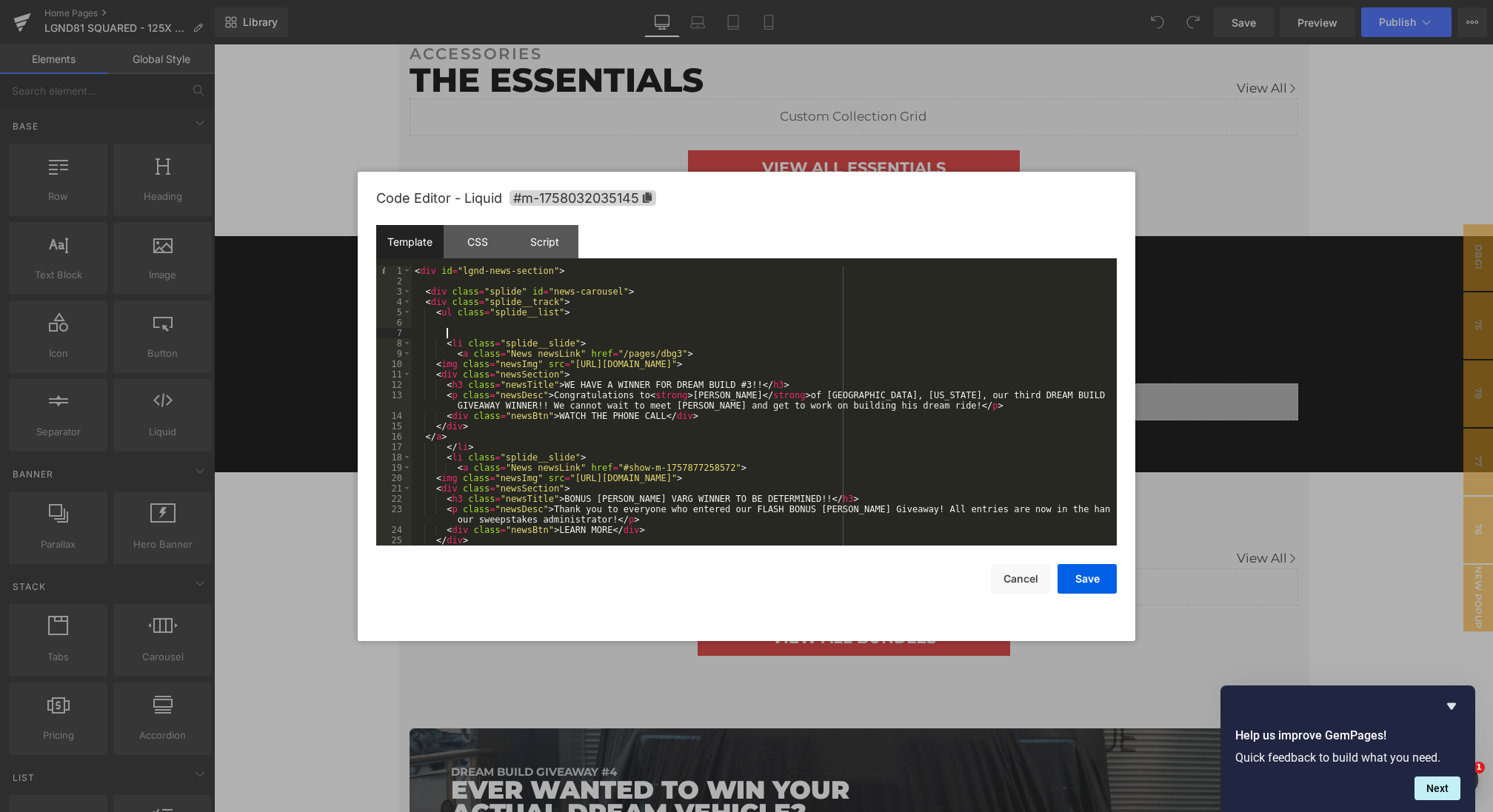
paste textarea
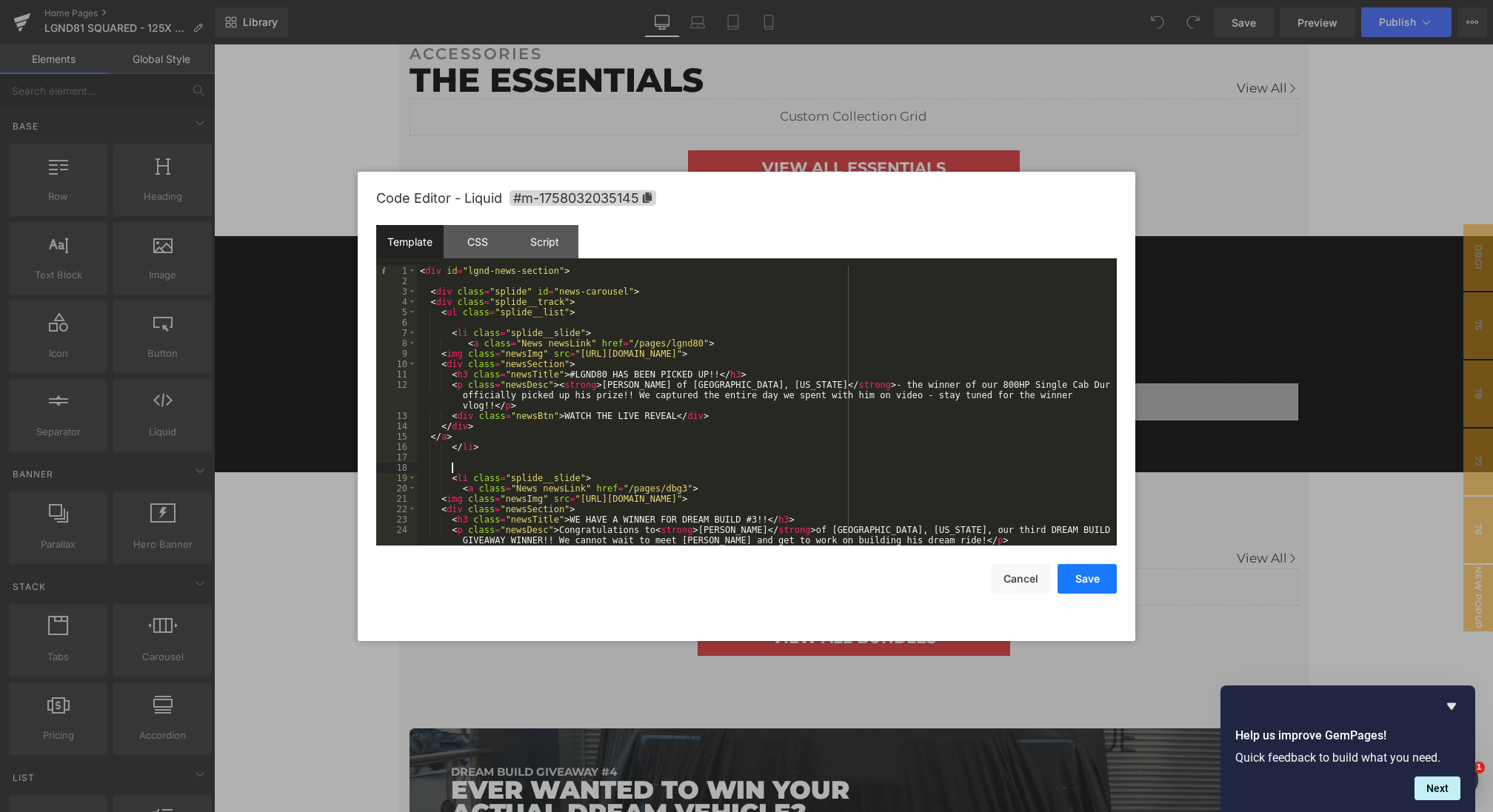
click at [1082, 582] on button "Save" at bounding box center [1087, 579] width 59 height 30
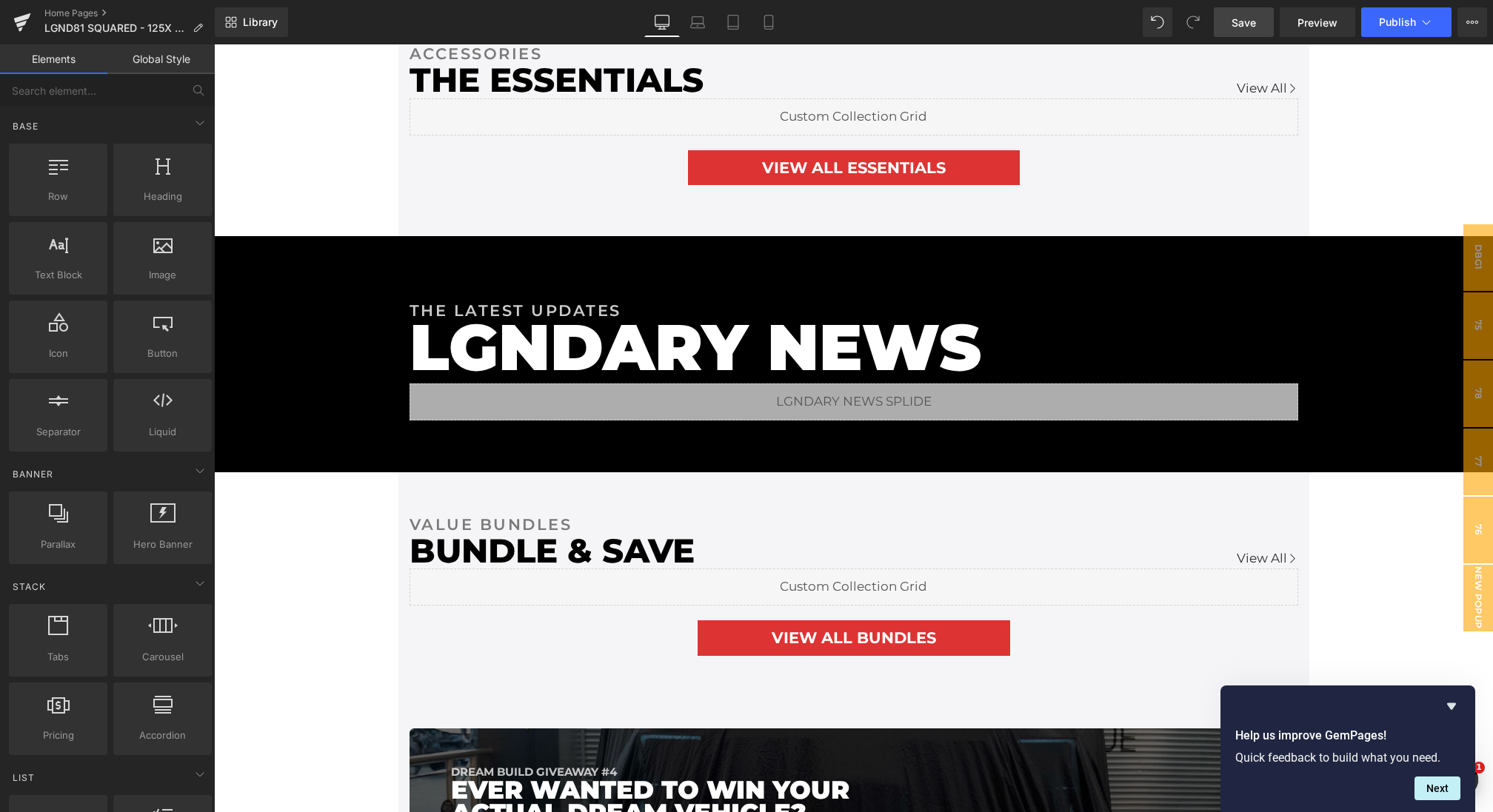
click at [1248, 16] on span "Save" at bounding box center [1243, 23] width 24 height 16
click at [1308, 12] on link "Preview" at bounding box center [1317, 22] width 76 height 30
click at [1423, 22] on icon at bounding box center [1426, 22] width 15 height 15
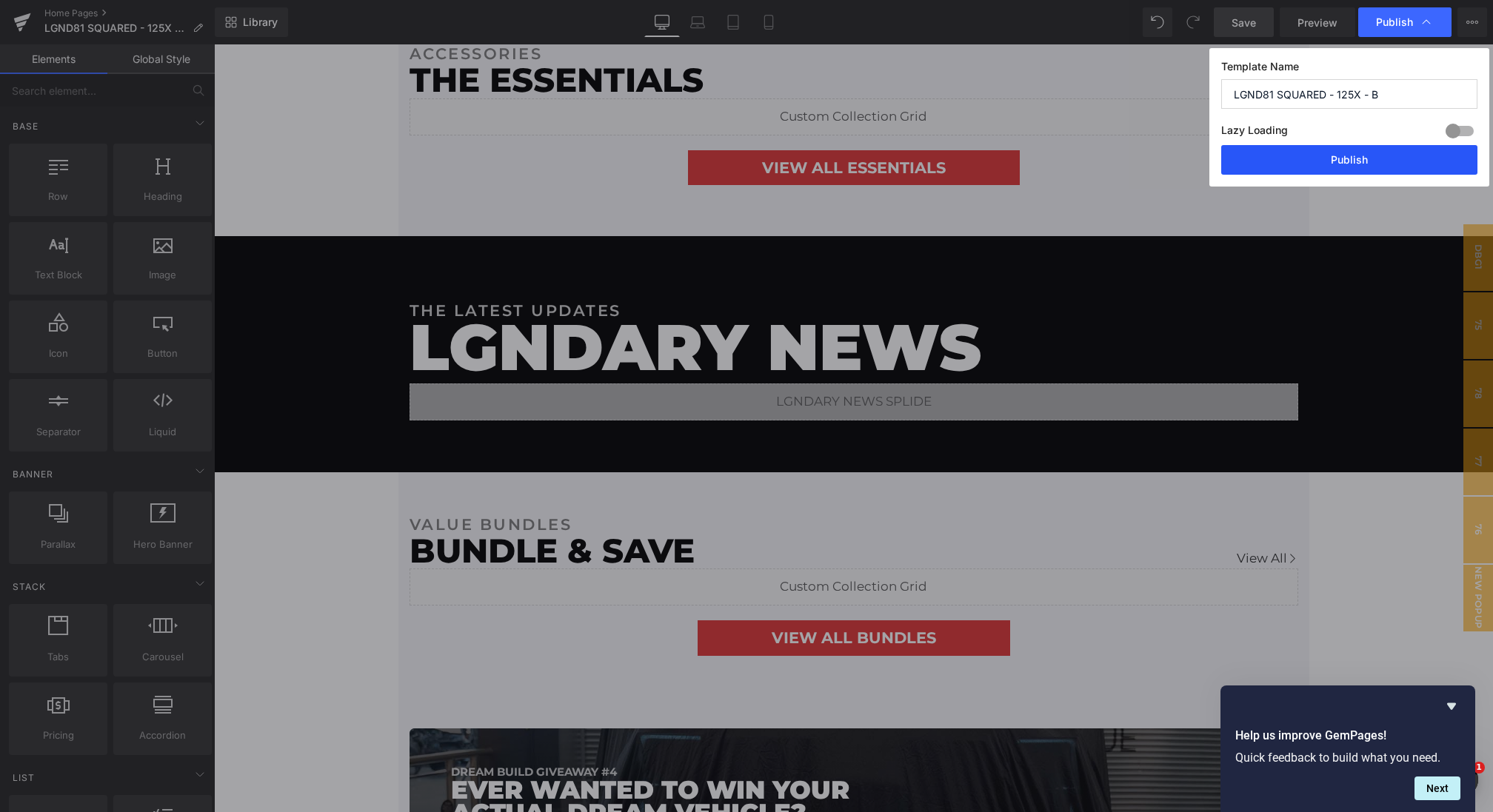
click at [1375, 157] on button "Publish" at bounding box center [1349, 160] width 256 height 30
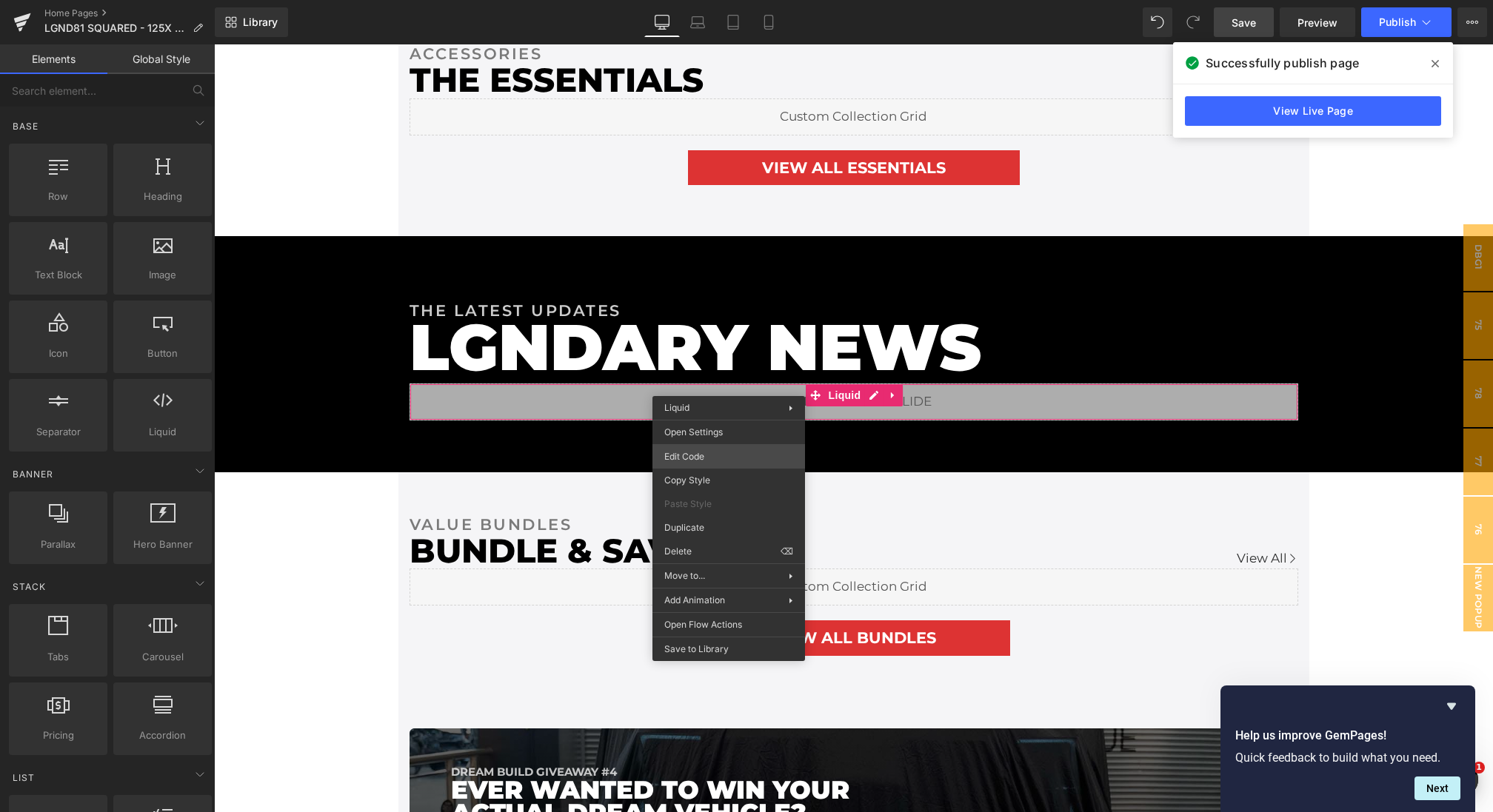
click at [724, 0] on div "You are previewing how the will restyle your page. You can not edit Elements in…" at bounding box center [746, 0] width 1493 height 0
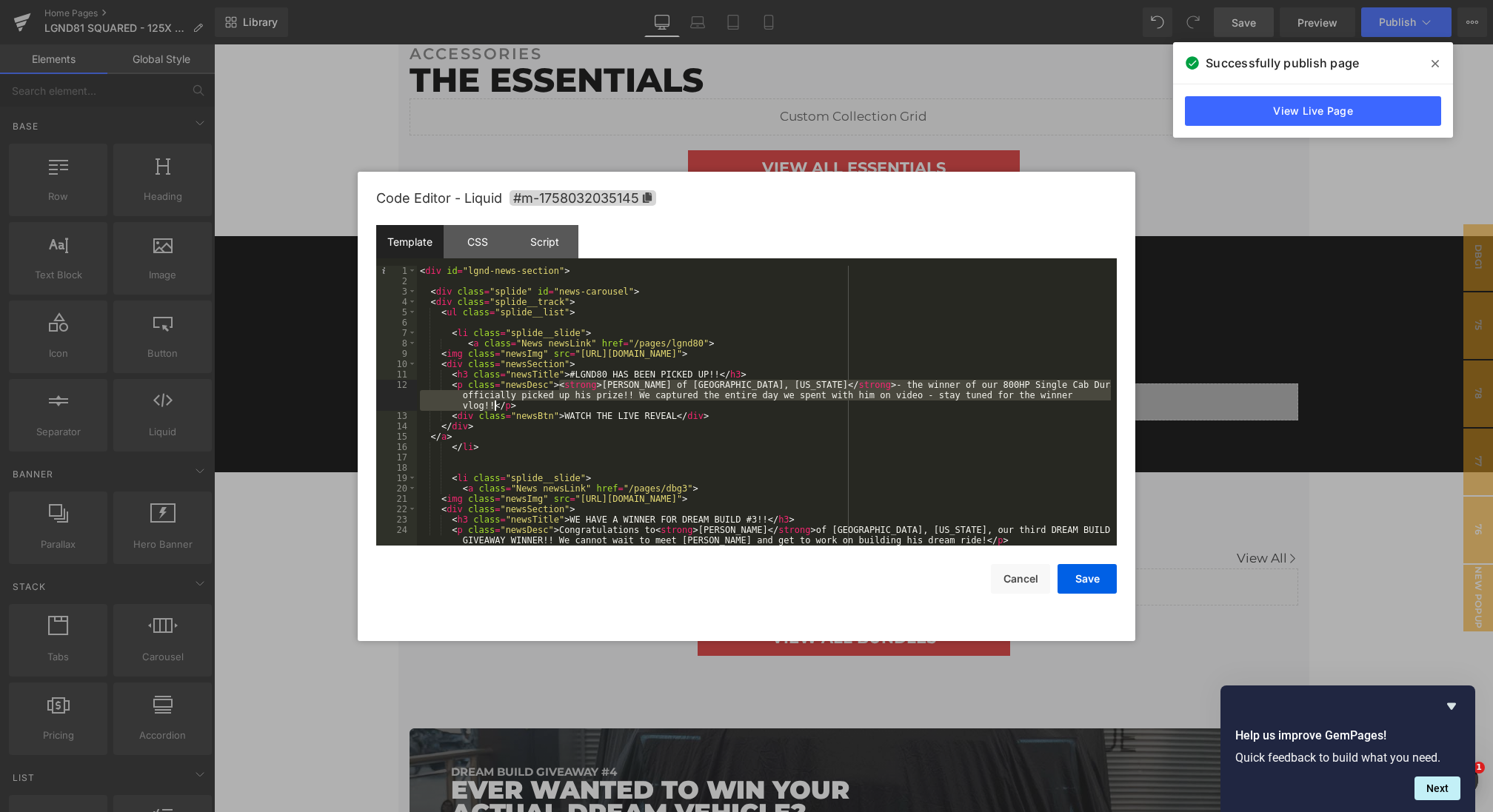
drag, startPoint x: 558, startPoint y: 385, endPoint x: 495, endPoint y: 409, distance: 67.4
click at [495, 409] on div "< div id = "lgnd-news-section" > < div class = "splide" id = "news-carousel" > …" at bounding box center [764, 415] width 694 height 301
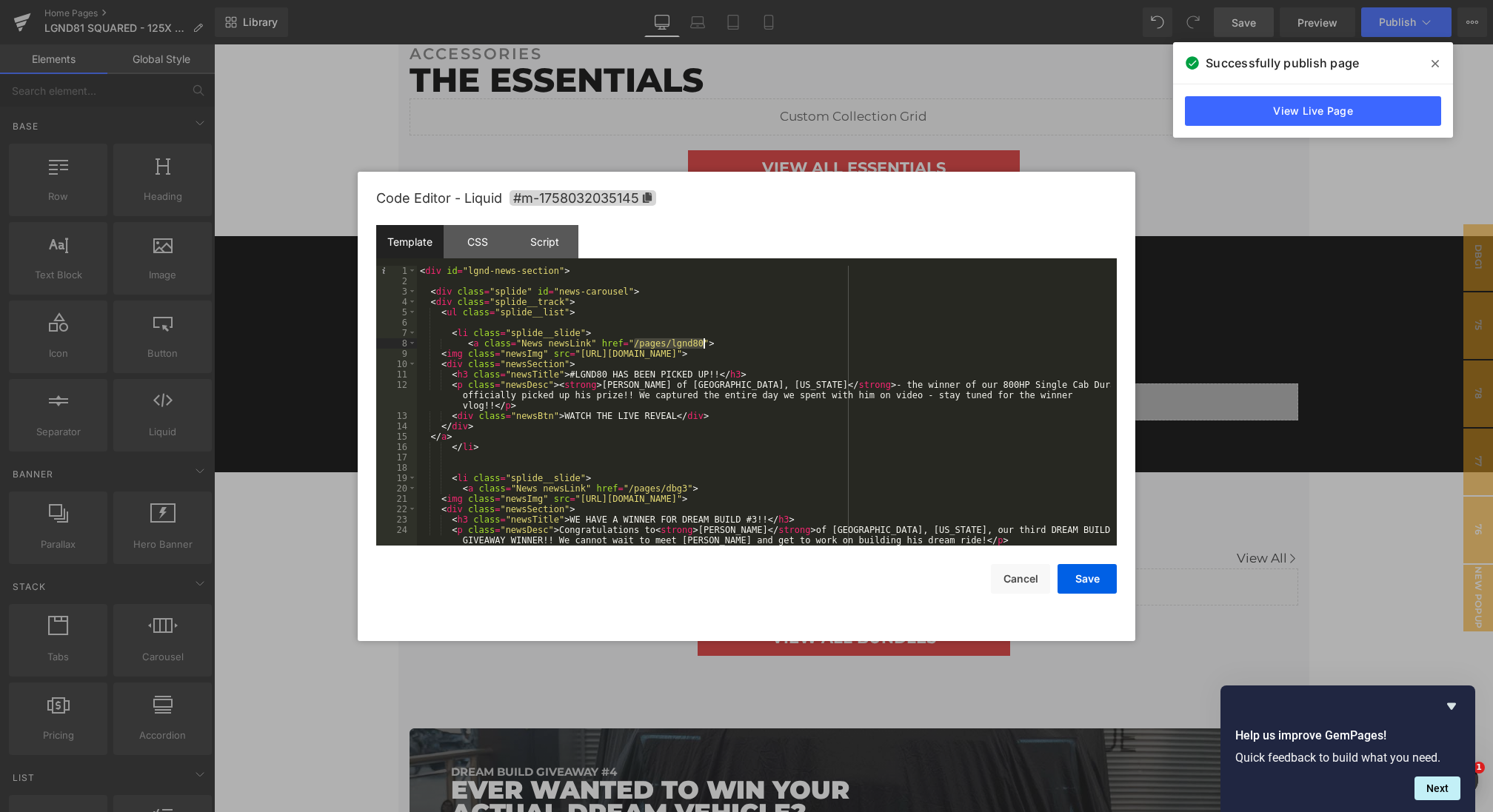
drag, startPoint x: 635, startPoint y: 342, endPoint x: 704, endPoint y: 343, distance: 69.0
click at [704, 343] on div "< div id = "lgnd-news-section" > < div class = "splide" id = "news-carousel" > …" at bounding box center [764, 415] width 694 height 301
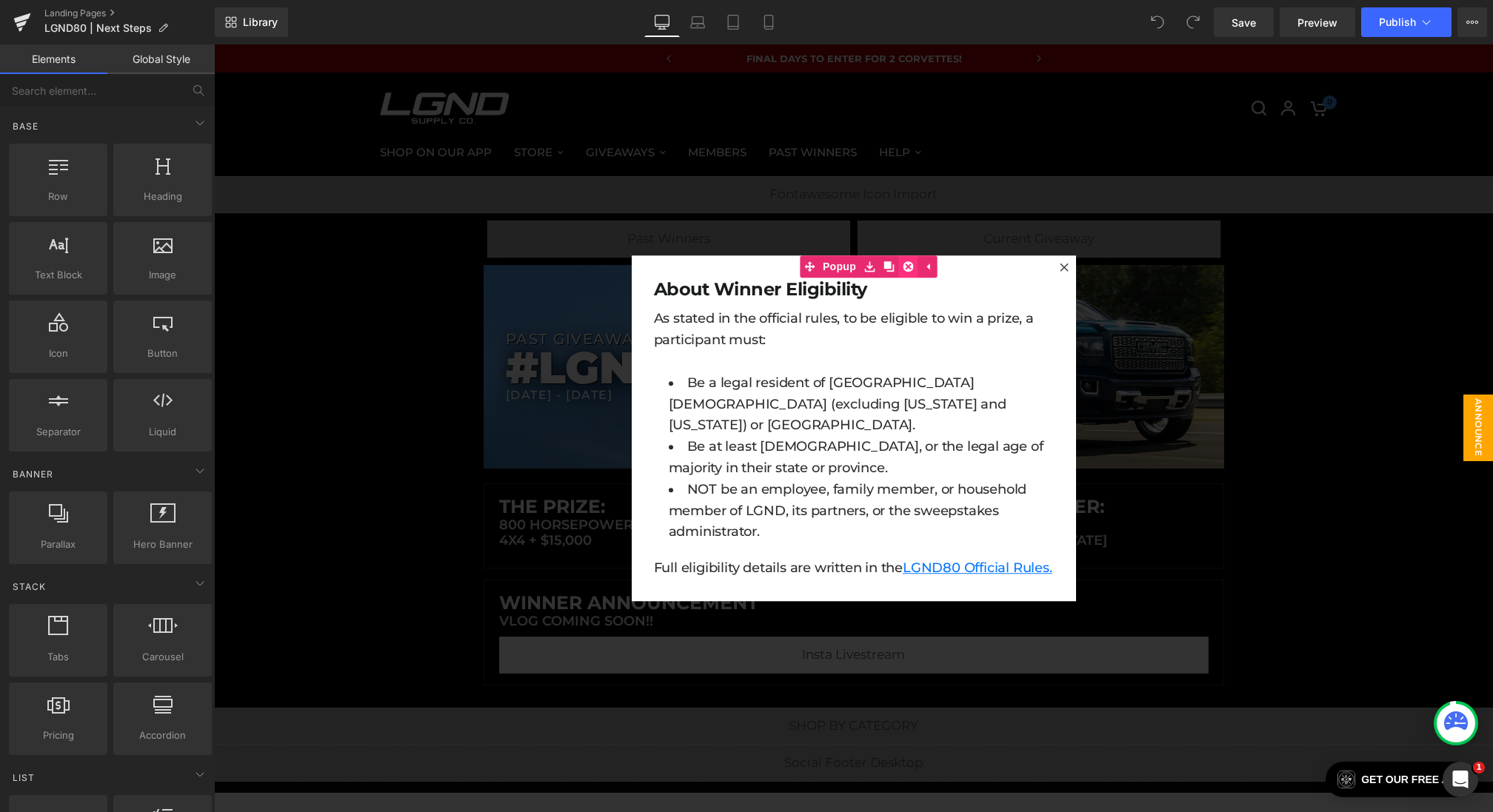
click at [906, 265] on div "About Winner Eligibility Heading As stated in the official rules, to be eligibl…" at bounding box center [853, 428] width 444 height 346
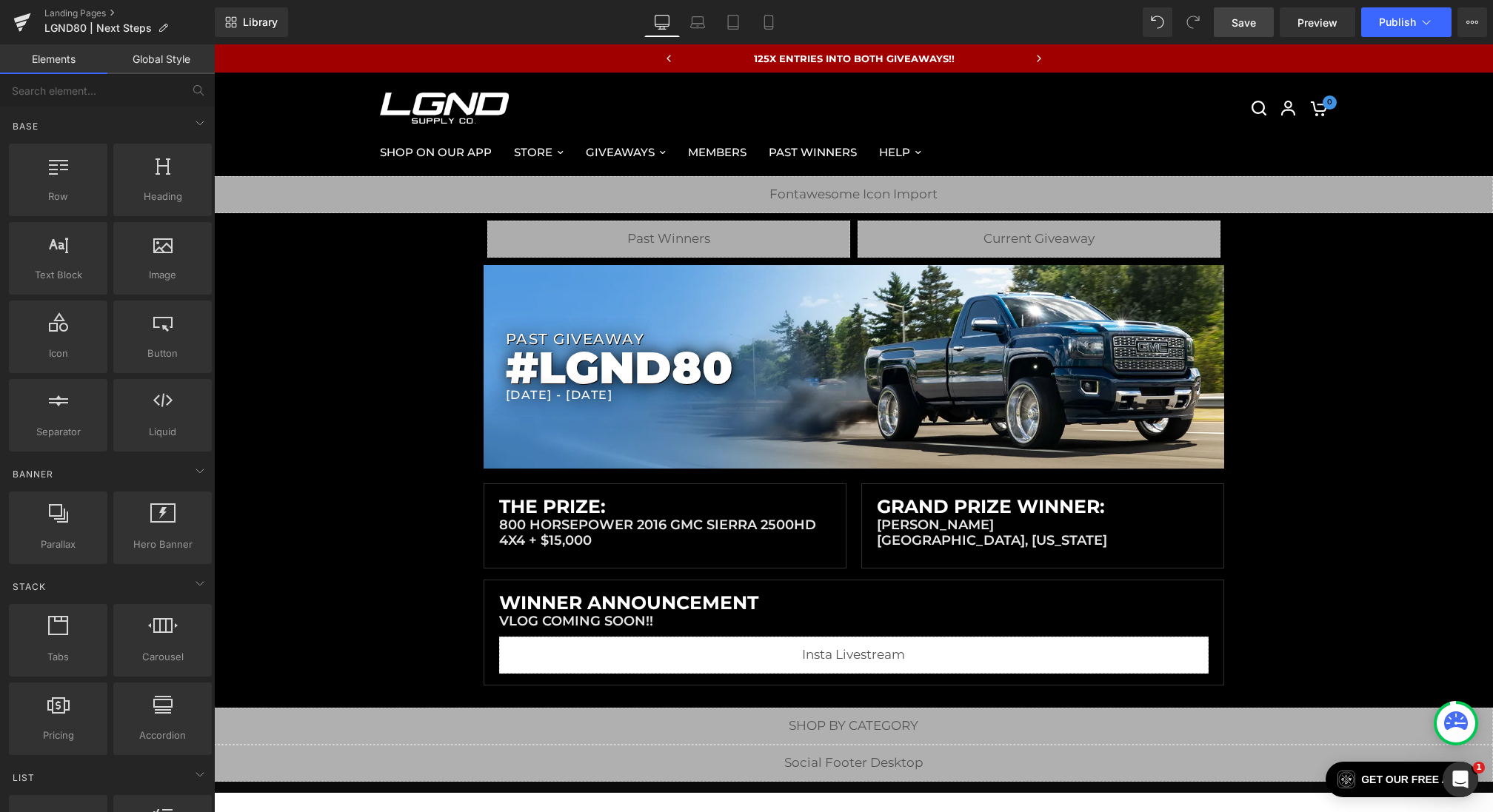
click at [1233, 22] on span "Save" at bounding box center [1243, 23] width 24 height 16
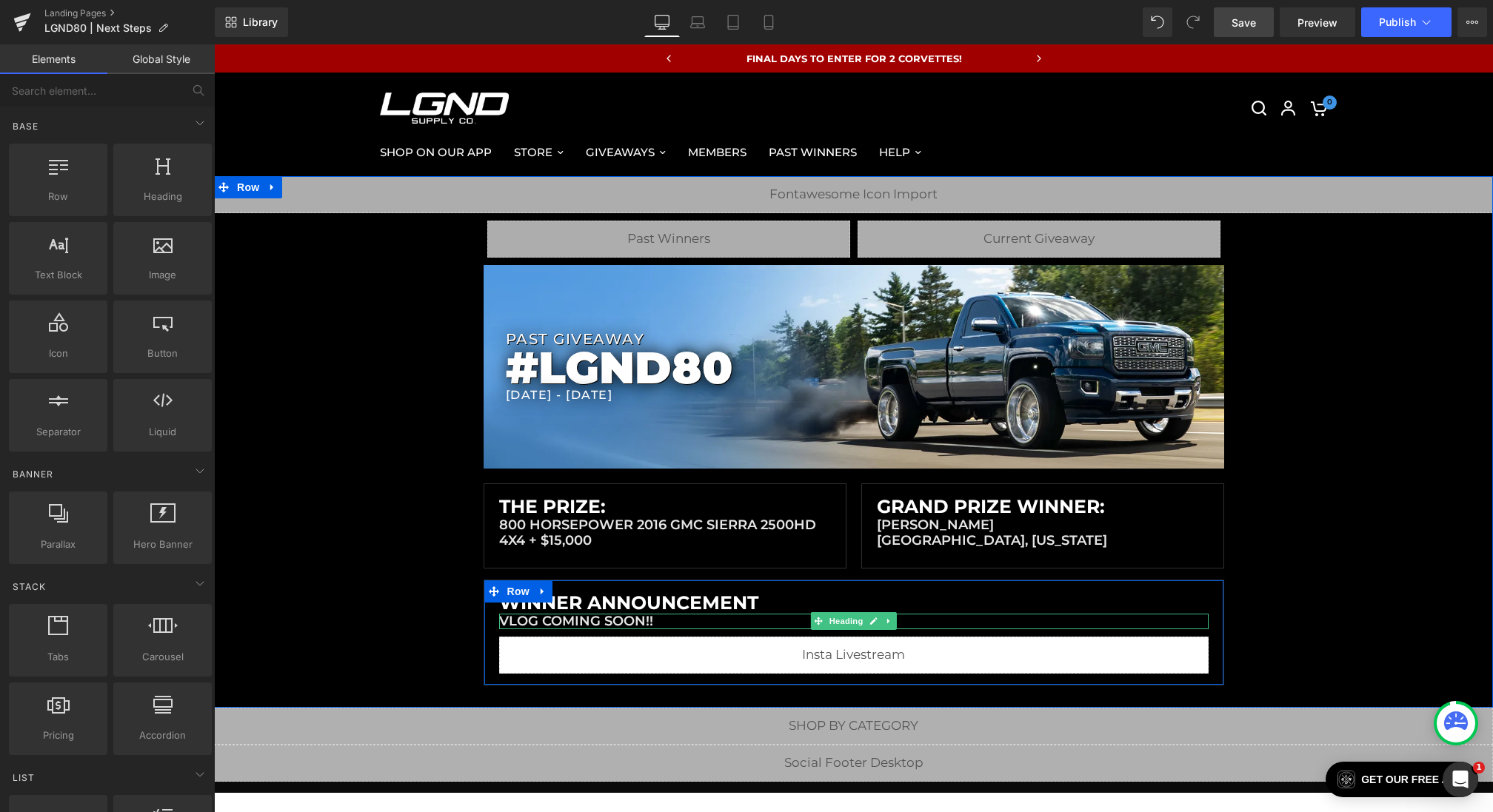
click at [628, 600] on h1 "WINNER Announcement" at bounding box center [853, 603] width 710 height 22
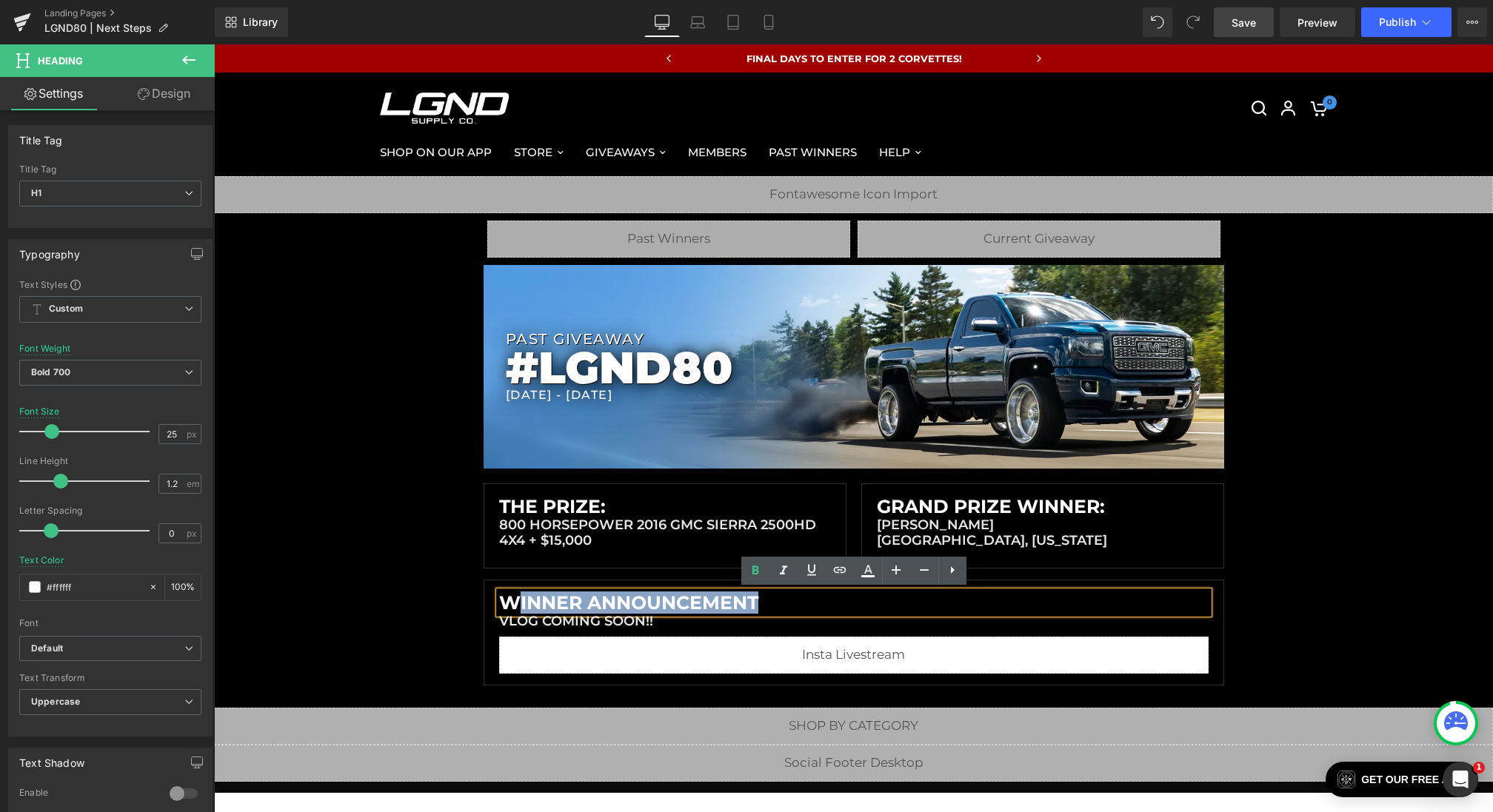
drag, startPoint x: 768, startPoint y: 596, endPoint x: 514, endPoint y: 599, distance: 254.0
click at [514, 599] on h1 "WINNER Announcement" at bounding box center [853, 603] width 710 height 22
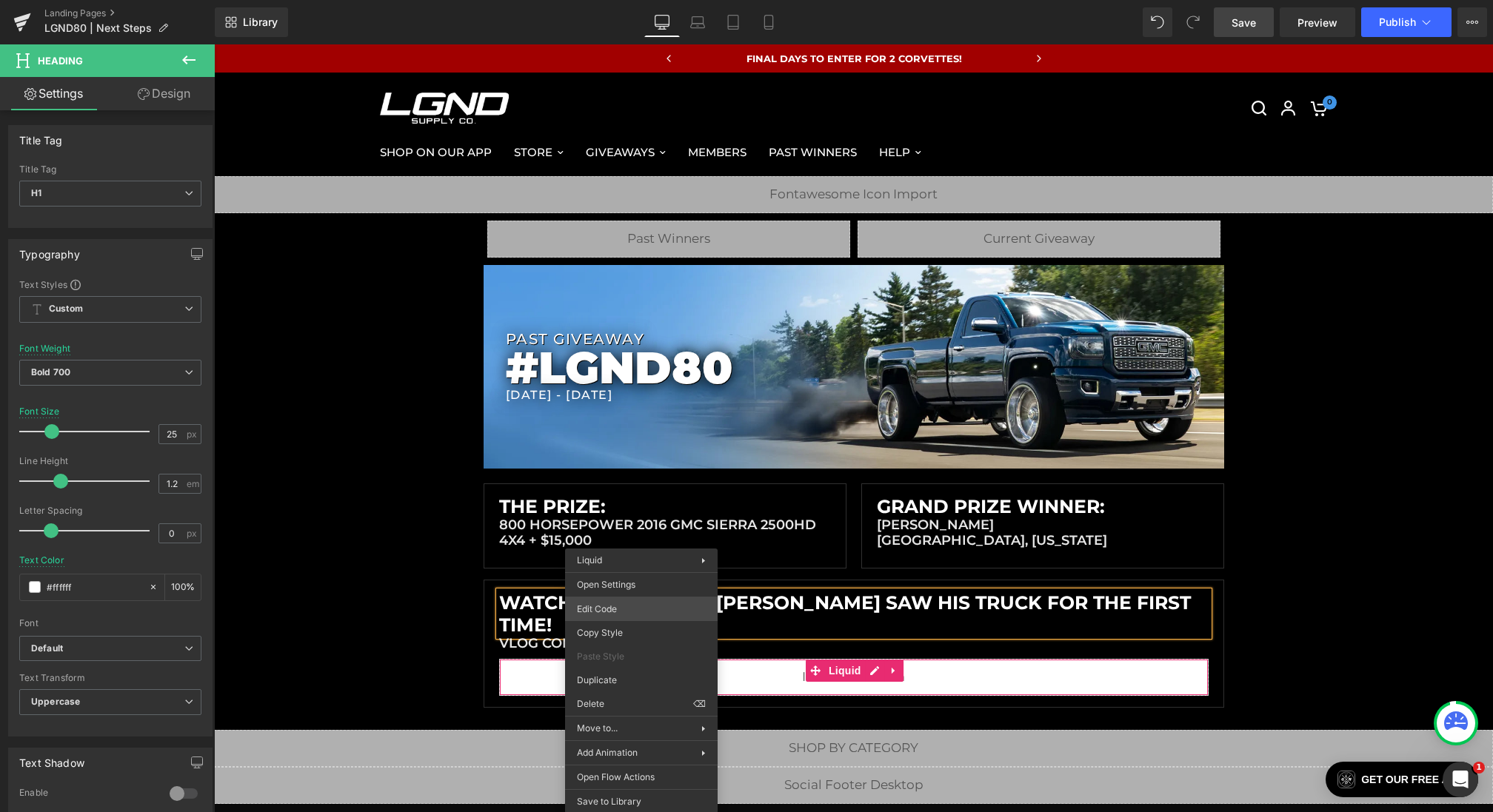
click at [615, 0] on div "You are previewing how the will restyle your page. You can not edit Elements in…" at bounding box center [746, 0] width 1493 height 0
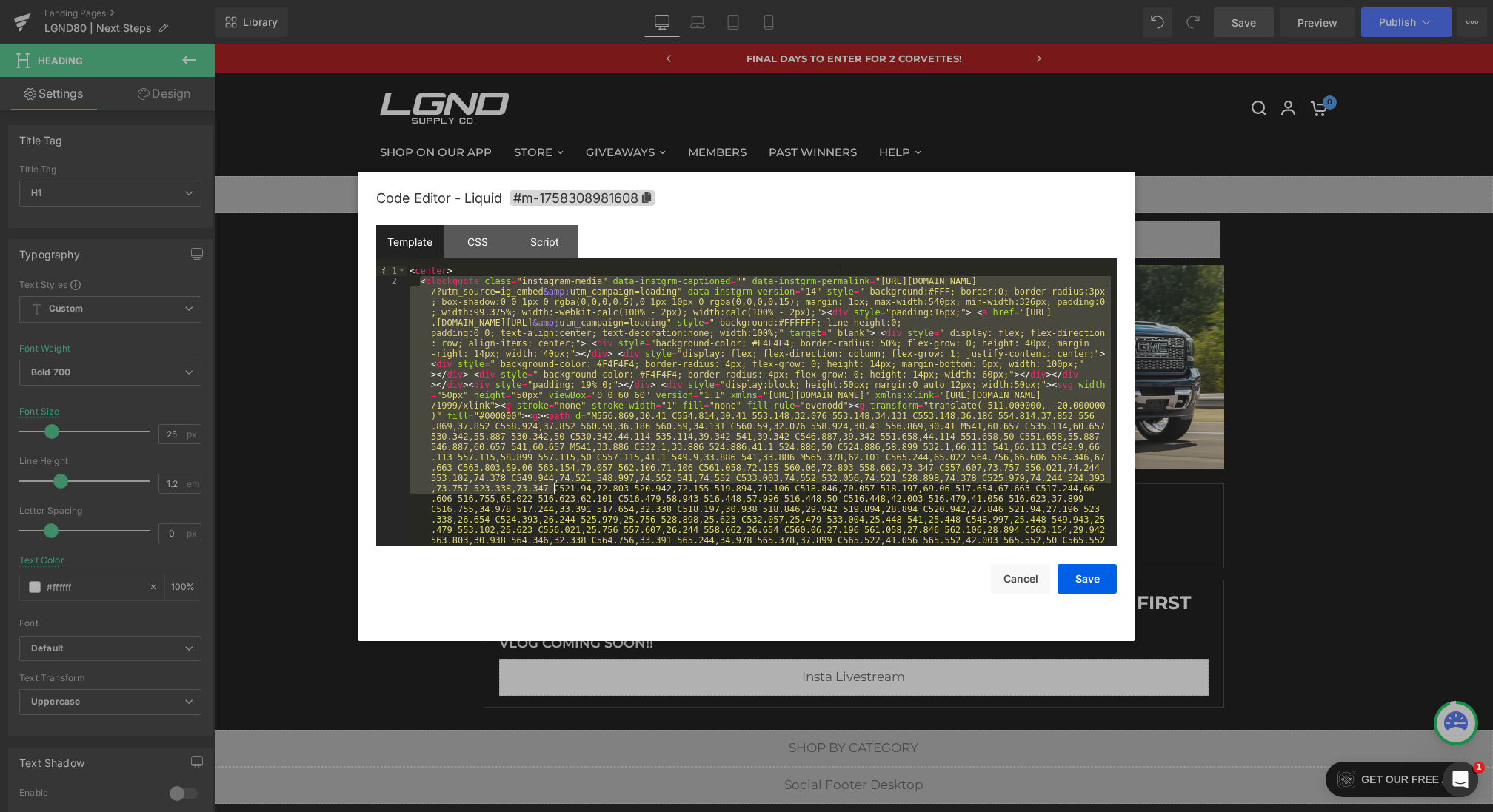
scroll to position [332, 0]
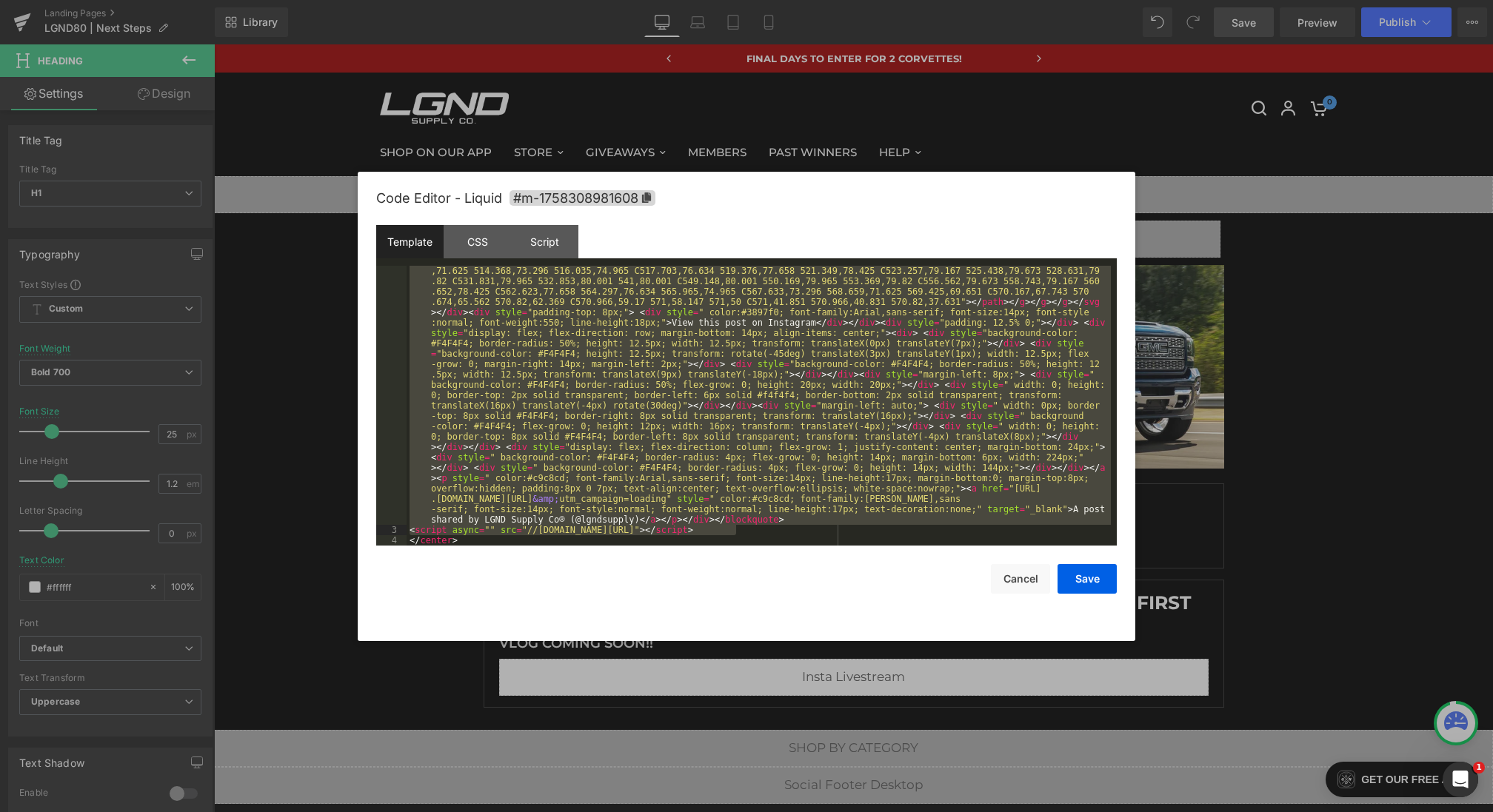
drag, startPoint x: 419, startPoint y: 282, endPoint x: 768, endPoint y: 529, distance: 427.6
click at [768, 529] on div "< blockquote class = "instagram-media" data-instgrm-captioned = "" data-instgrm…" at bounding box center [759, 379] width 704 height 871
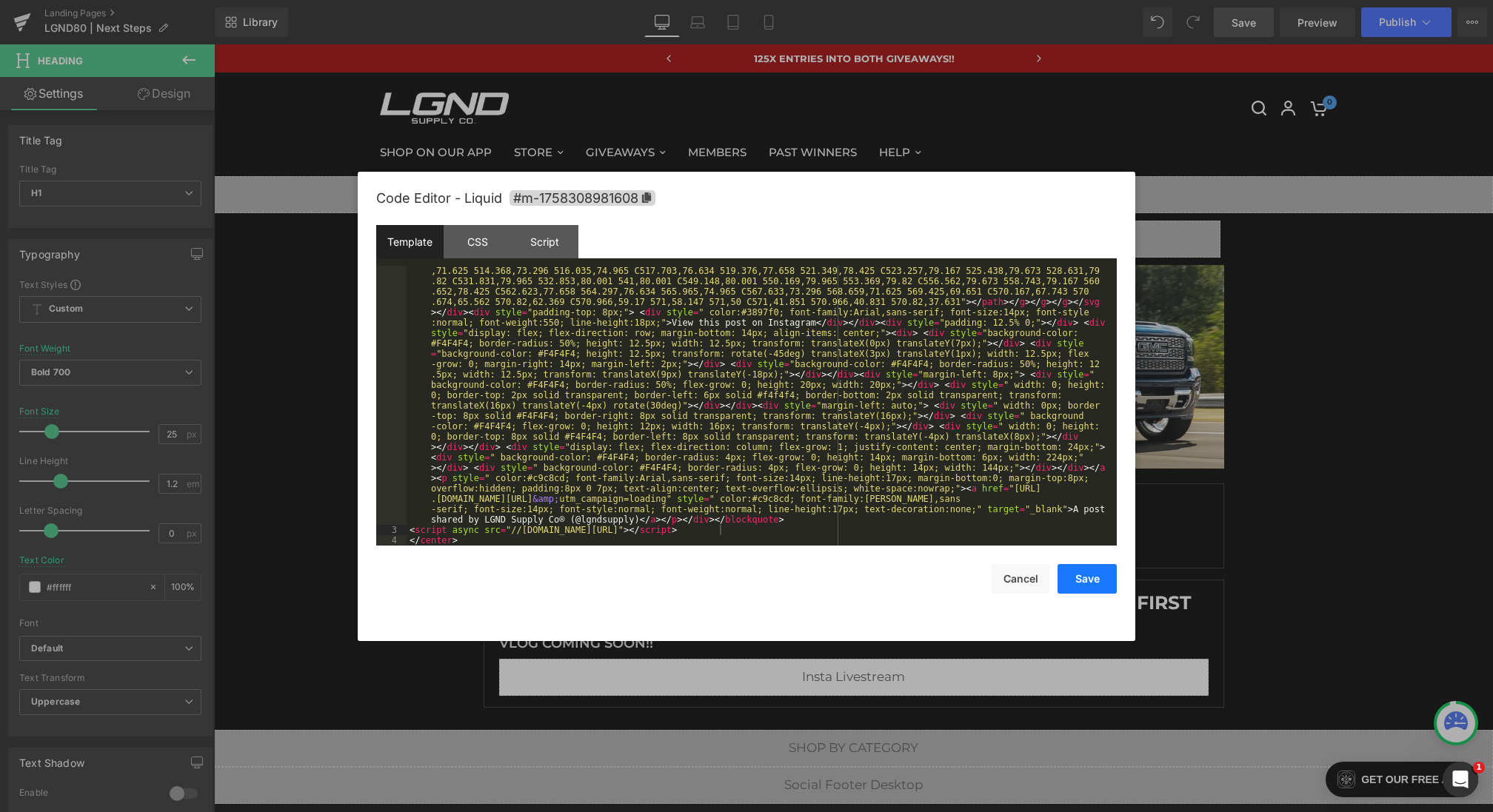
drag, startPoint x: 1077, startPoint y: 574, endPoint x: 925, endPoint y: 221, distance: 384.3
click at [1077, 574] on button "Save" at bounding box center [1087, 579] width 59 height 30
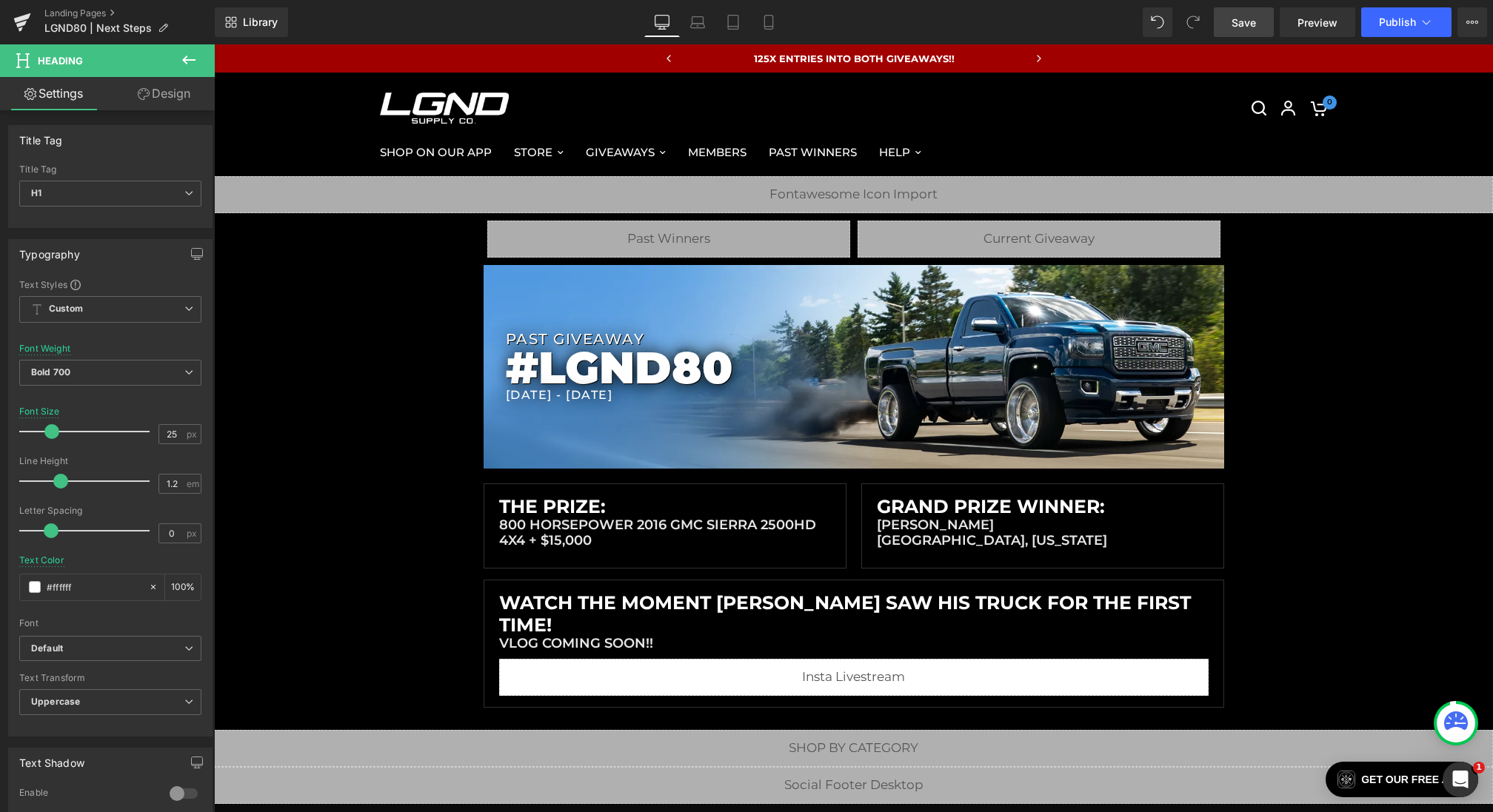
click at [1235, 32] on link "Save" at bounding box center [1243, 22] width 60 height 30
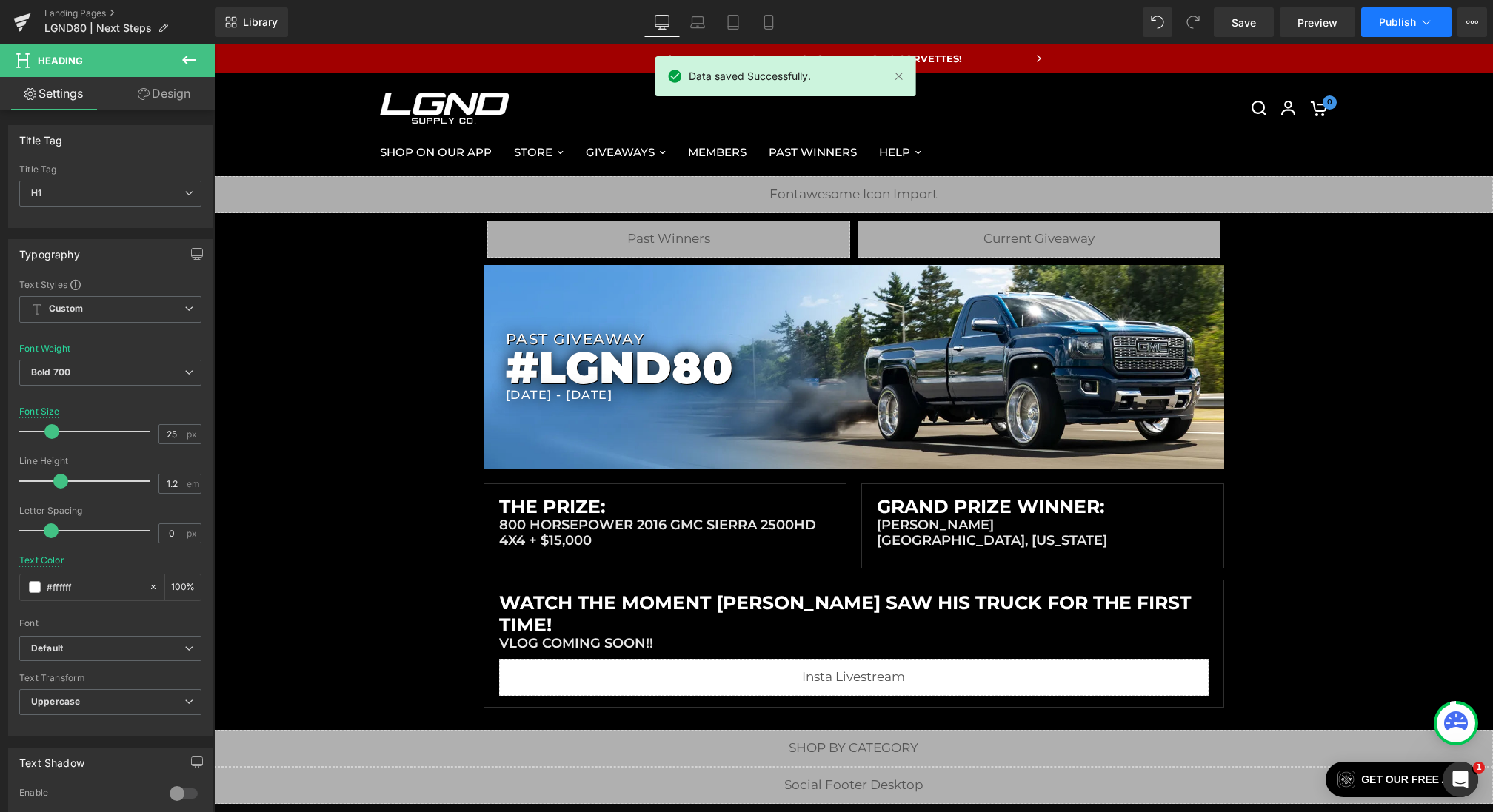
click at [1395, 25] on span "Publish" at bounding box center [1397, 22] width 37 height 12
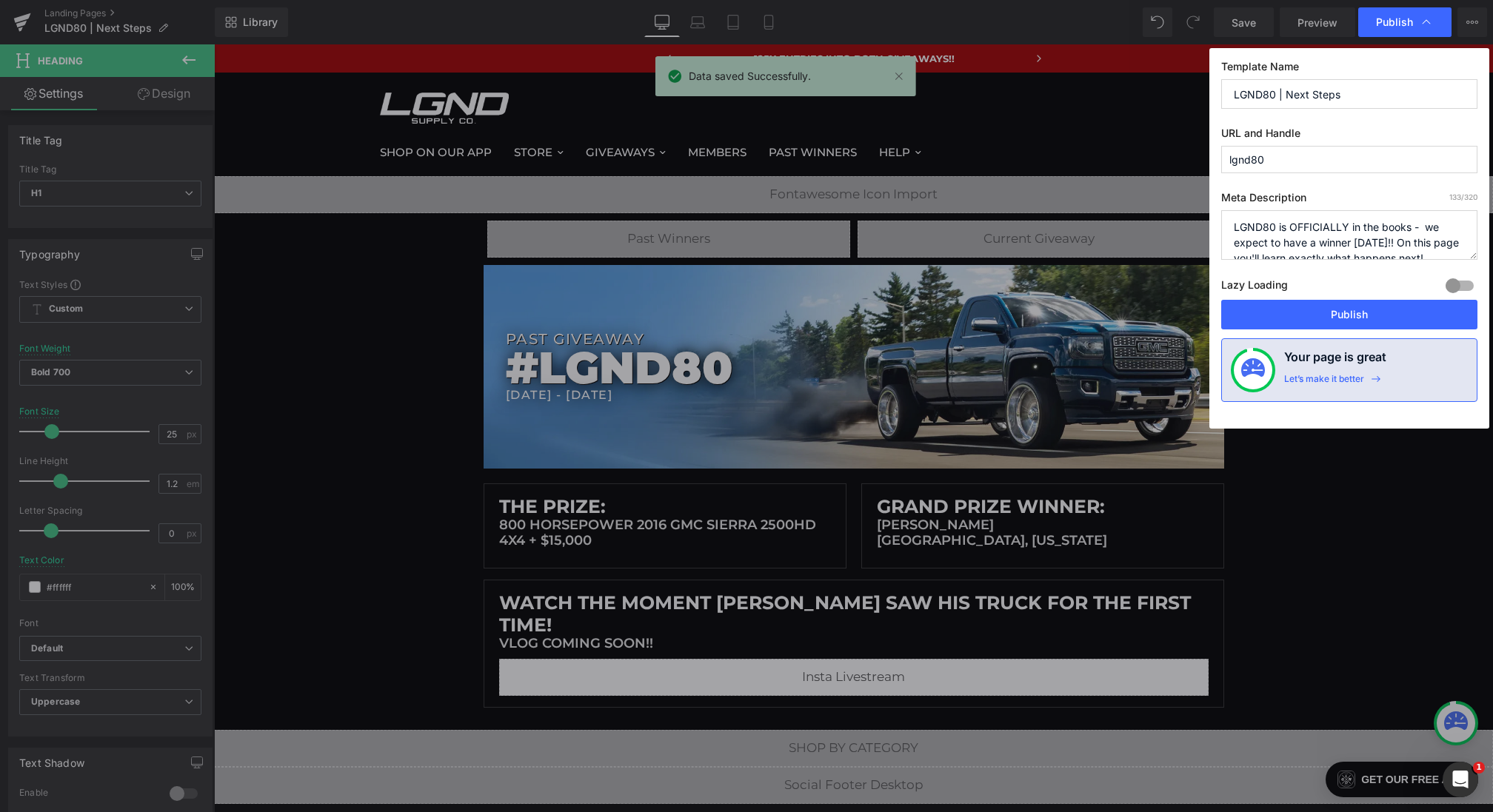
click at [1348, 105] on input "LGND80 | Next Steps" at bounding box center [1349, 94] width 256 height 30
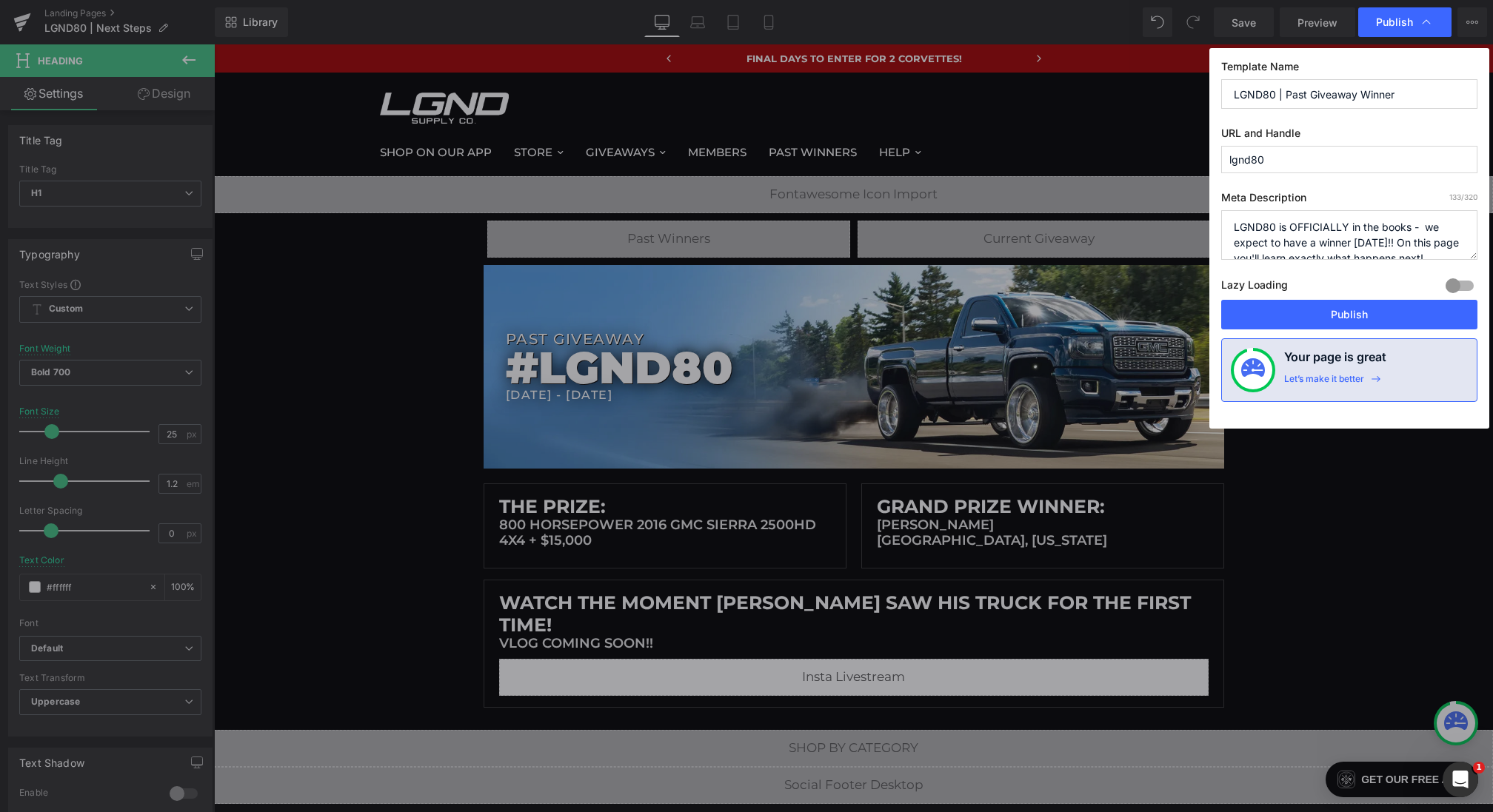
scroll to position [31, 0]
type input "LGND80 | Past Giveaway Winner"
drag, startPoint x: 1300, startPoint y: 241, endPoint x: 1115, endPoint y: 50, distance: 265.9
click at [1115, 50] on div "Publish Template Name LGND80 | Past Giveaway Winner URL and Handle lgnd80 Meta …" at bounding box center [746, 406] width 1493 height 812
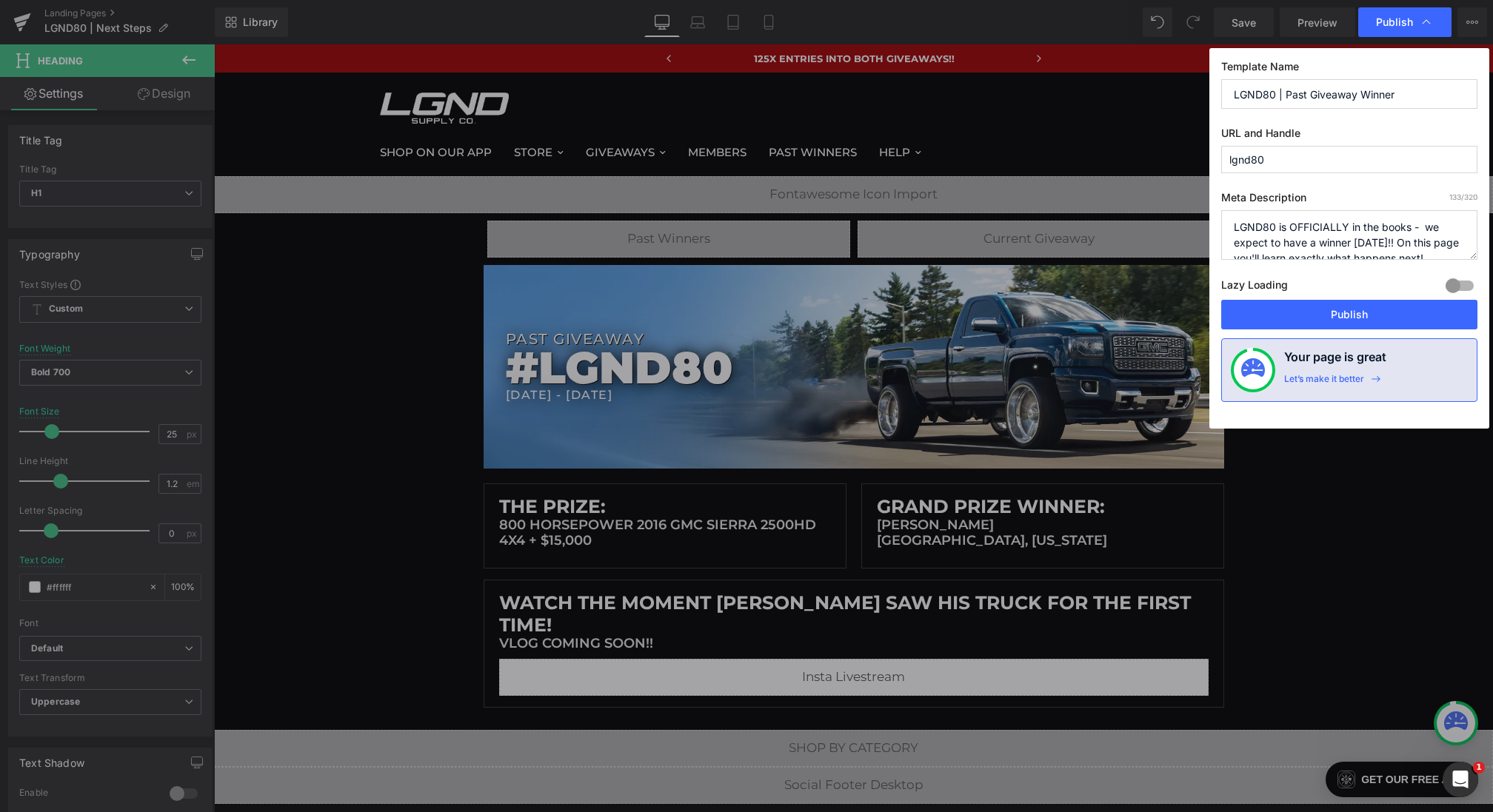
paste textarea "Congratulations to the winner of #LGND68, our 2024 Hummer EV 3X Pickup + $20,00…"
click at [1439, 219] on textarea "LGND80 is OFFICIALLY in the books - we expect to have a winner within 2 weeks!!…" at bounding box center [1349, 235] width 256 height 50
drag, startPoint x: 1254, startPoint y: 239, endPoint x: 1388, endPoint y: 237, distance: 134.0
click at [1388, 237] on textarea "LGND80 is OFFICIALLY in the books - we expect to have a winner within 2 weeks!!…" at bounding box center [1349, 235] width 256 height 50
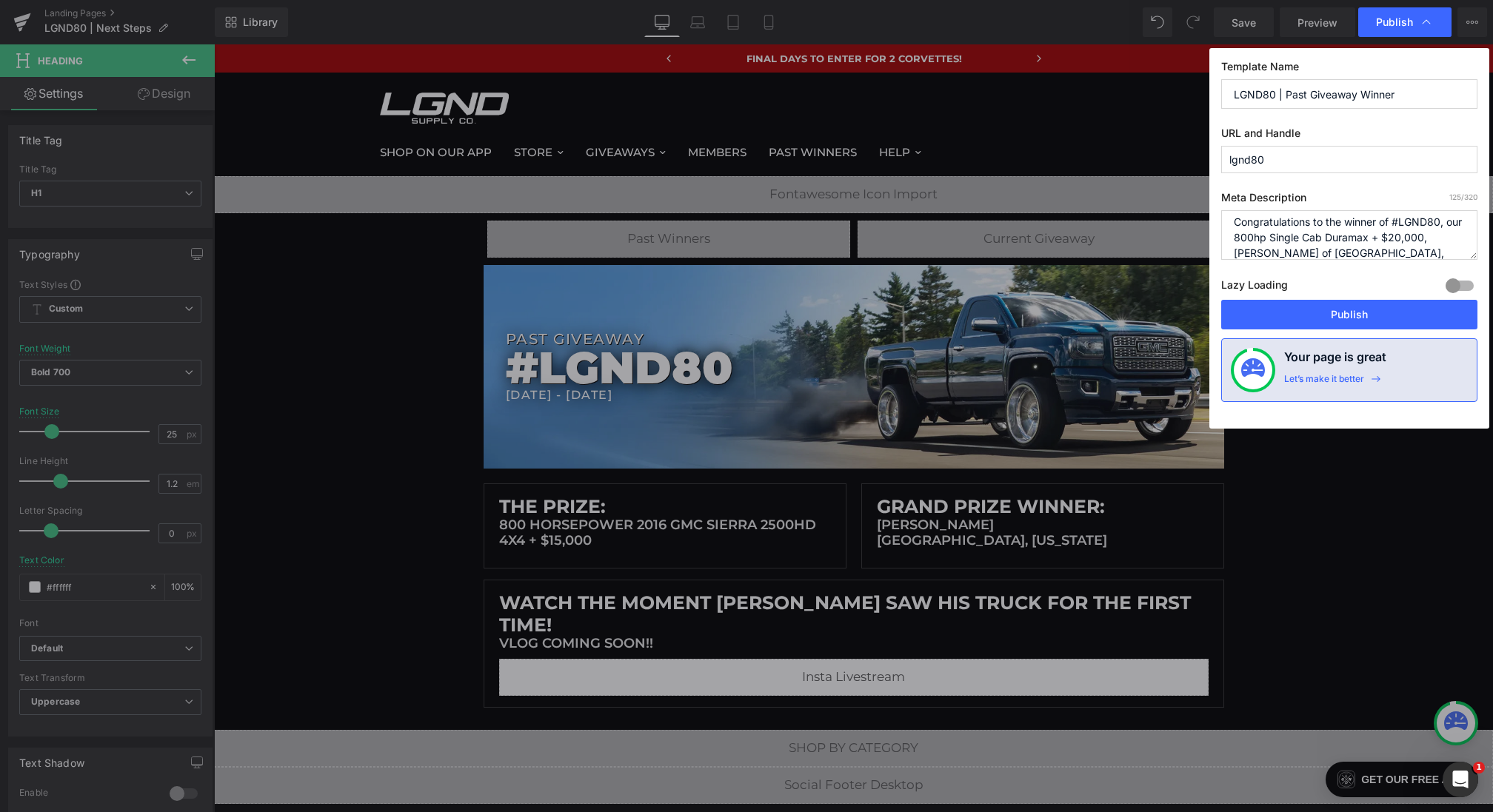
click at [1415, 237] on textarea "LGND80 is OFFICIALLY in the books - we expect to have a winner within 2 weeks!!…" at bounding box center [1349, 235] width 256 height 50
drag, startPoint x: 1394, startPoint y: 240, endPoint x: 1209, endPoint y: 240, distance: 185.0
click at [1209, 240] on div "Publish Template Name LGND80 | Past Giveaway Winner URL and Handle lgnd80 Meta …" at bounding box center [746, 406] width 1493 height 812
drag, startPoint x: 1382, startPoint y: 244, endPoint x: 1352, endPoint y: 244, distance: 30.0
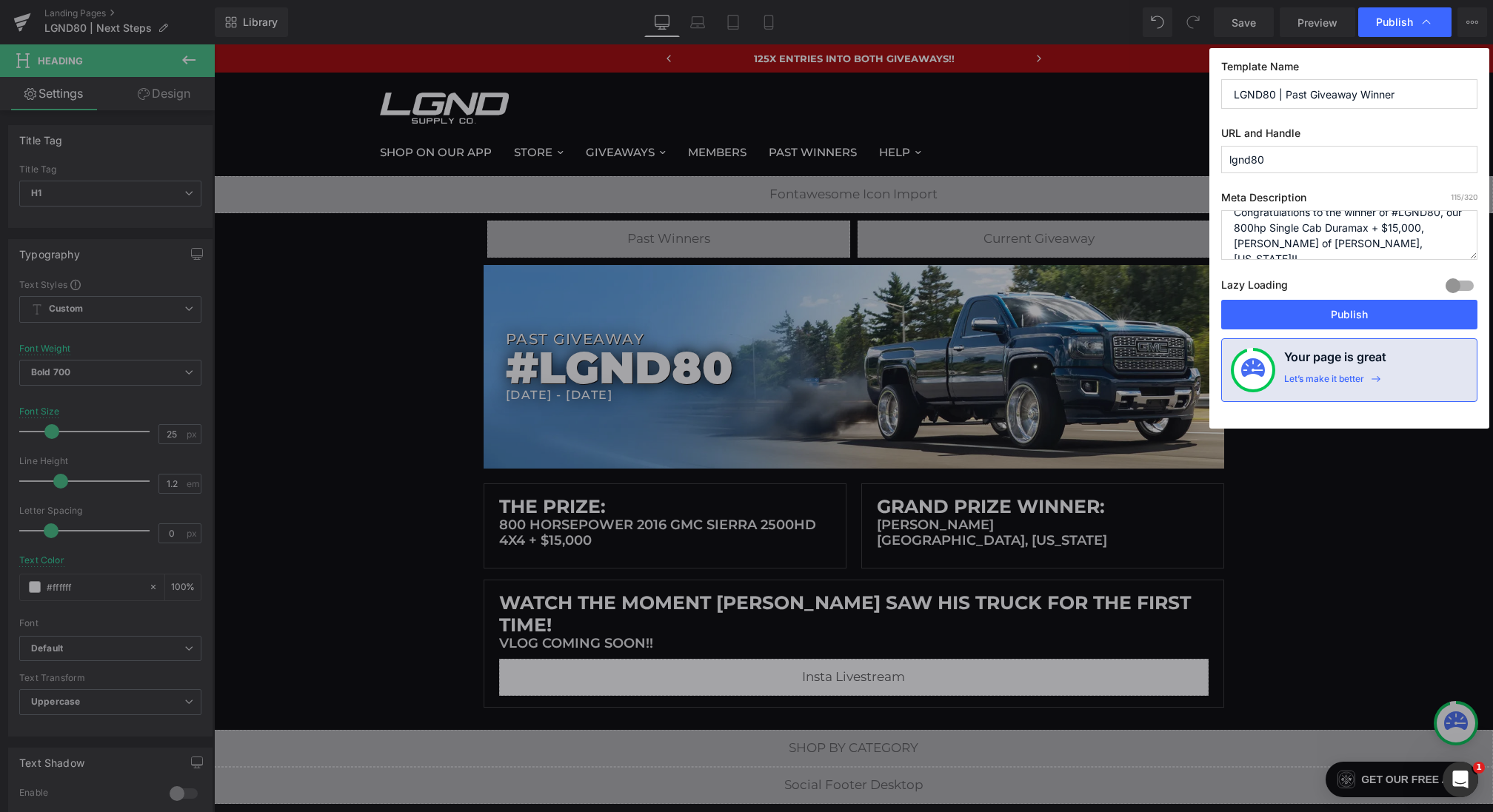
click at [1352, 244] on textarea "LGND80 is OFFICIALLY in the books - we expect to have a winner within 2 weeks!!…" at bounding box center [1349, 235] width 256 height 50
type textarea "Congratulations to the winner of #LGND80, our 800hp Single Cab Duramax + $15,00…"
click at [1381, 304] on button "Publish" at bounding box center [1349, 315] width 256 height 30
